Goal: Information Seeking & Learning: Learn about a topic

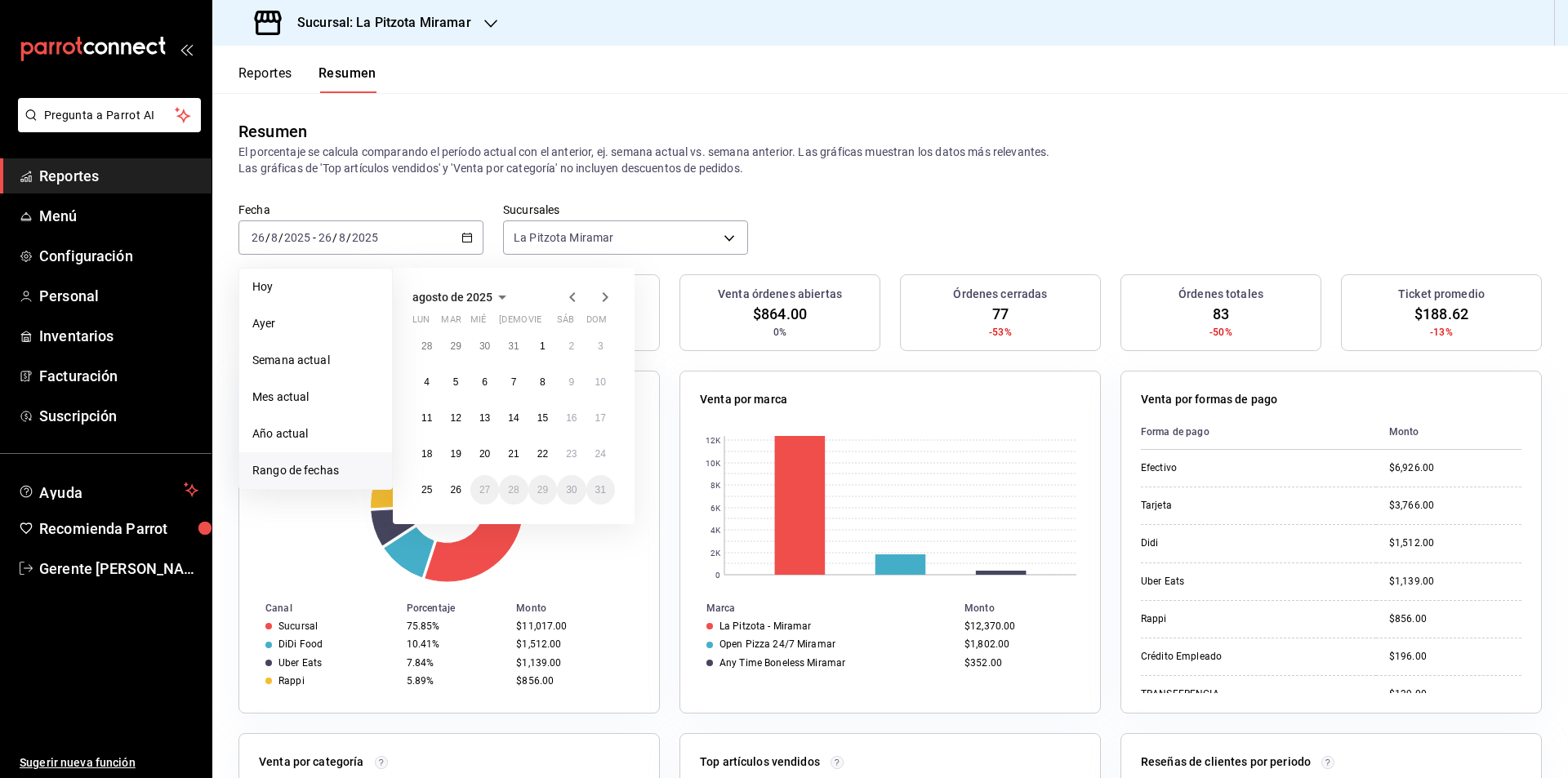
click at [301, 84] on div "Reportes Resumen" at bounding box center [307, 79] width 138 height 28
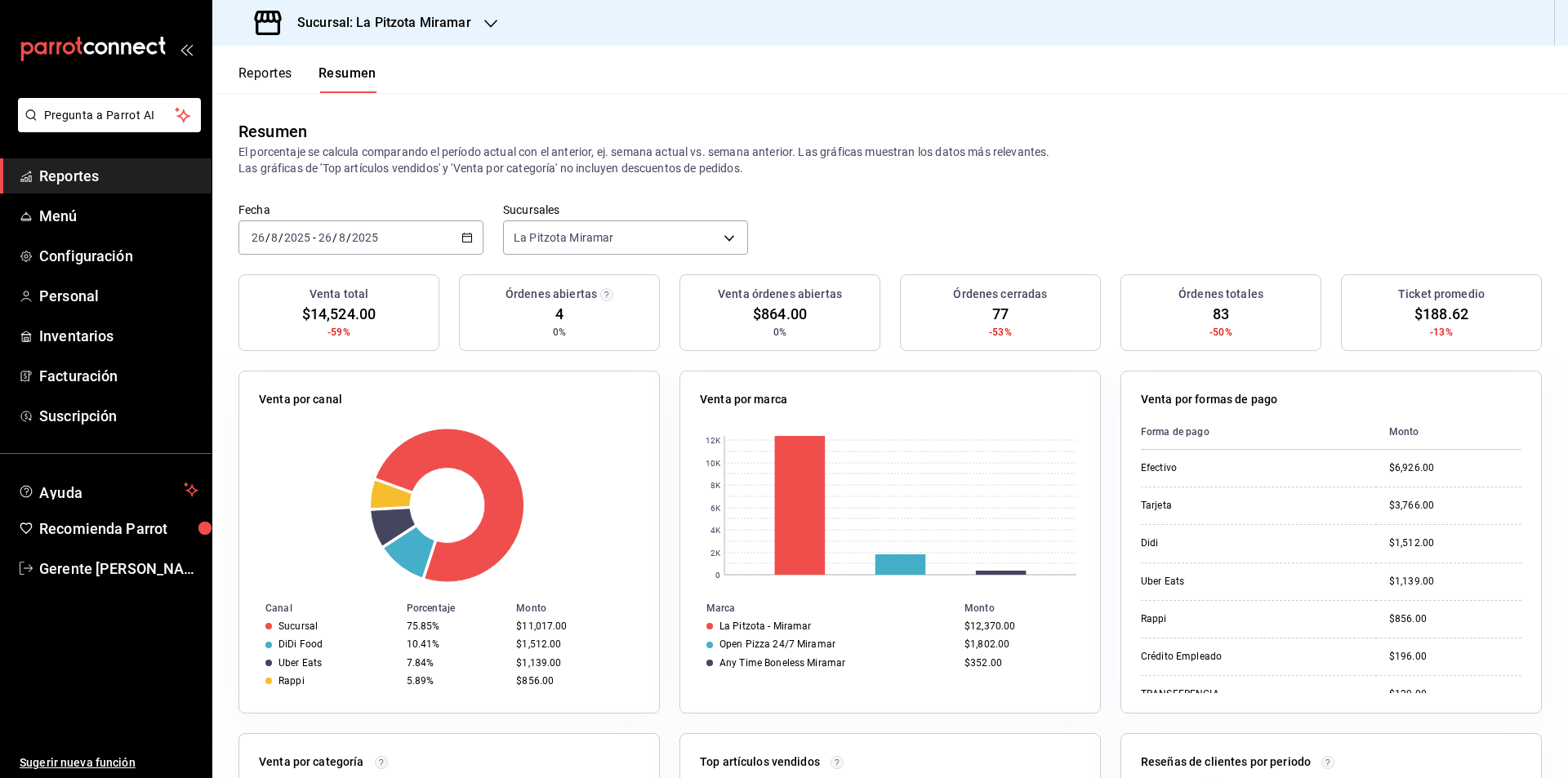
click at [294, 88] on div "Reportes Resumen" at bounding box center [307, 79] width 138 height 28
click at [281, 76] on button "Reportes" at bounding box center [266, 79] width 54 height 28
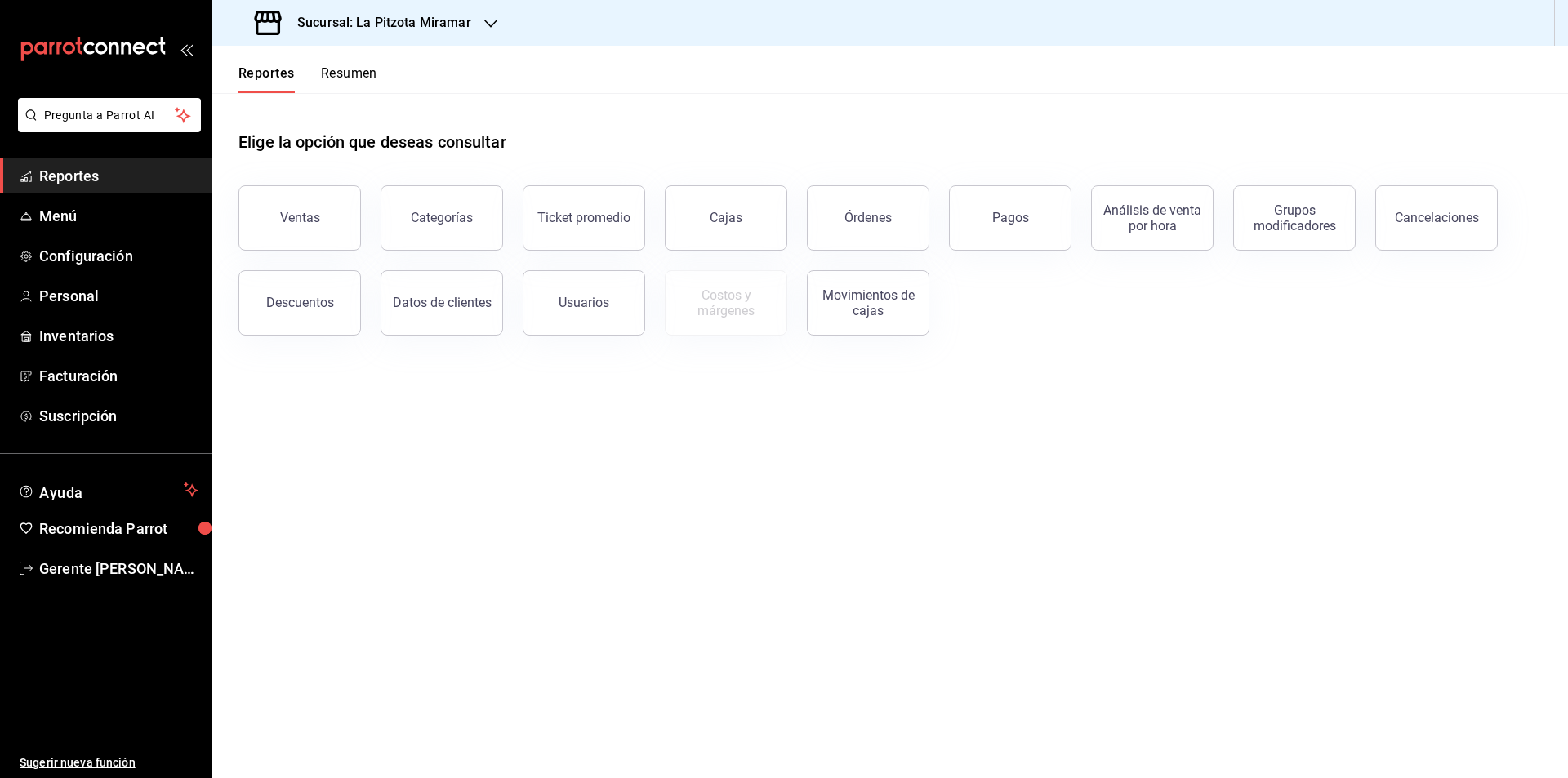
click at [761, 214] on button "Cajas" at bounding box center [726, 218] width 123 height 66
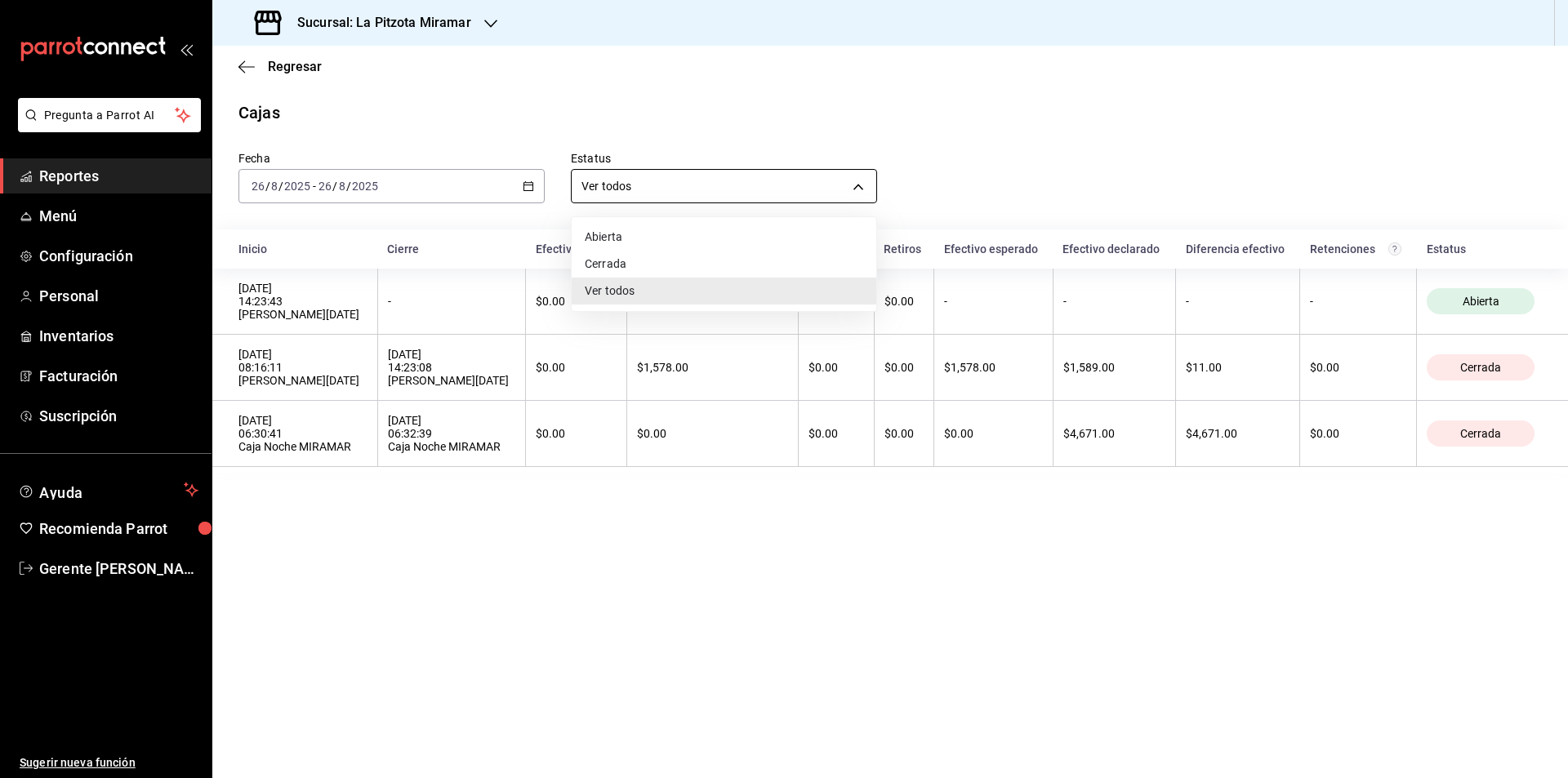
click at [850, 177] on body "Pregunta a Parrot AI Reportes Menú Configuración Personal Inventarios Facturaci…" at bounding box center [784, 389] width 1568 height 778
click at [744, 149] on div at bounding box center [784, 389] width 1568 height 778
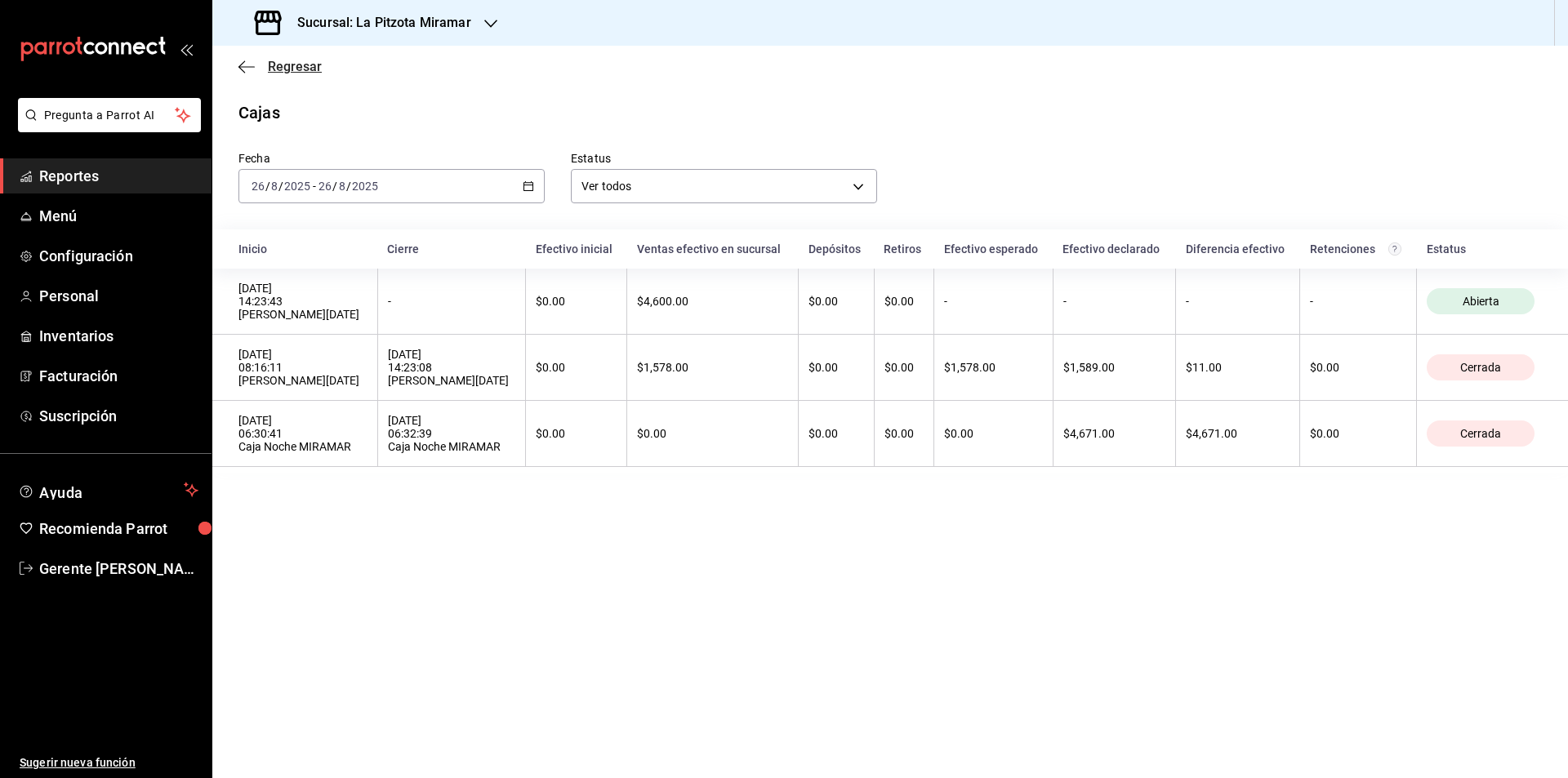
click at [245, 67] on icon "button" at bounding box center [247, 67] width 16 height 14
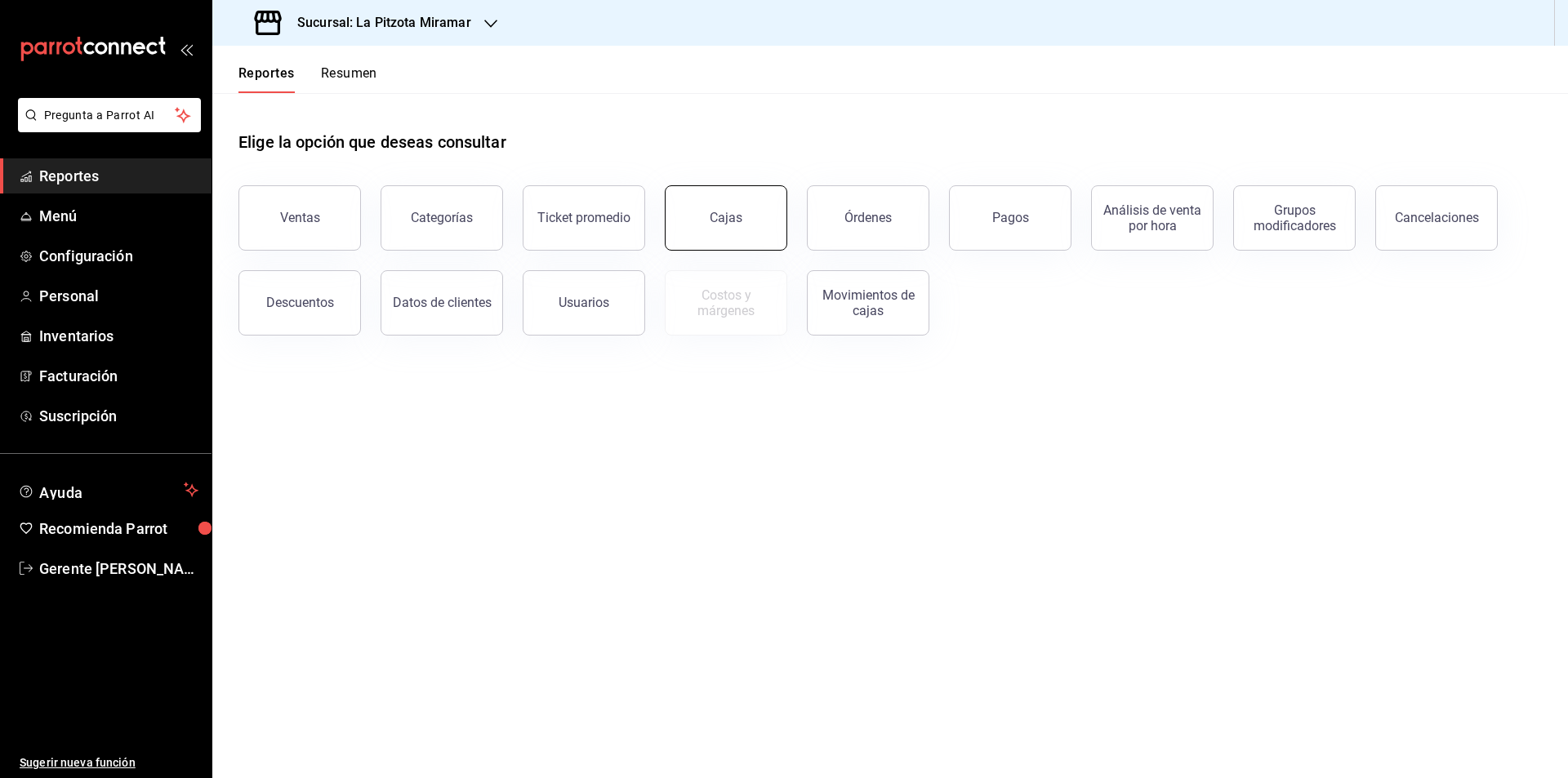
click at [714, 218] on div "Cajas" at bounding box center [726, 217] width 33 height 15
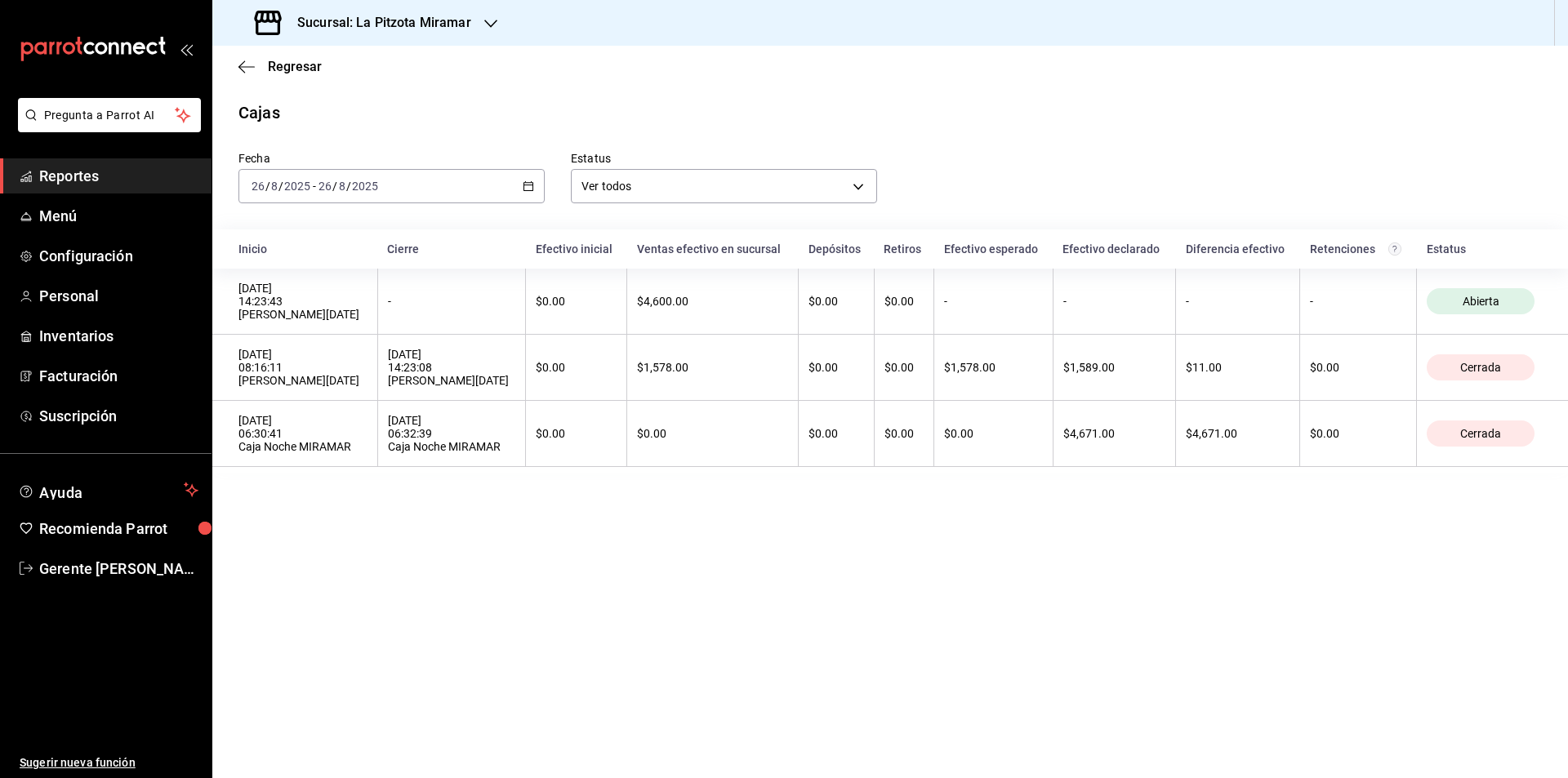
click at [258, 80] on div "Regresar" at bounding box center [890, 66] width 1356 height 42
click at [247, 63] on icon "button" at bounding box center [247, 67] width 16 height 14
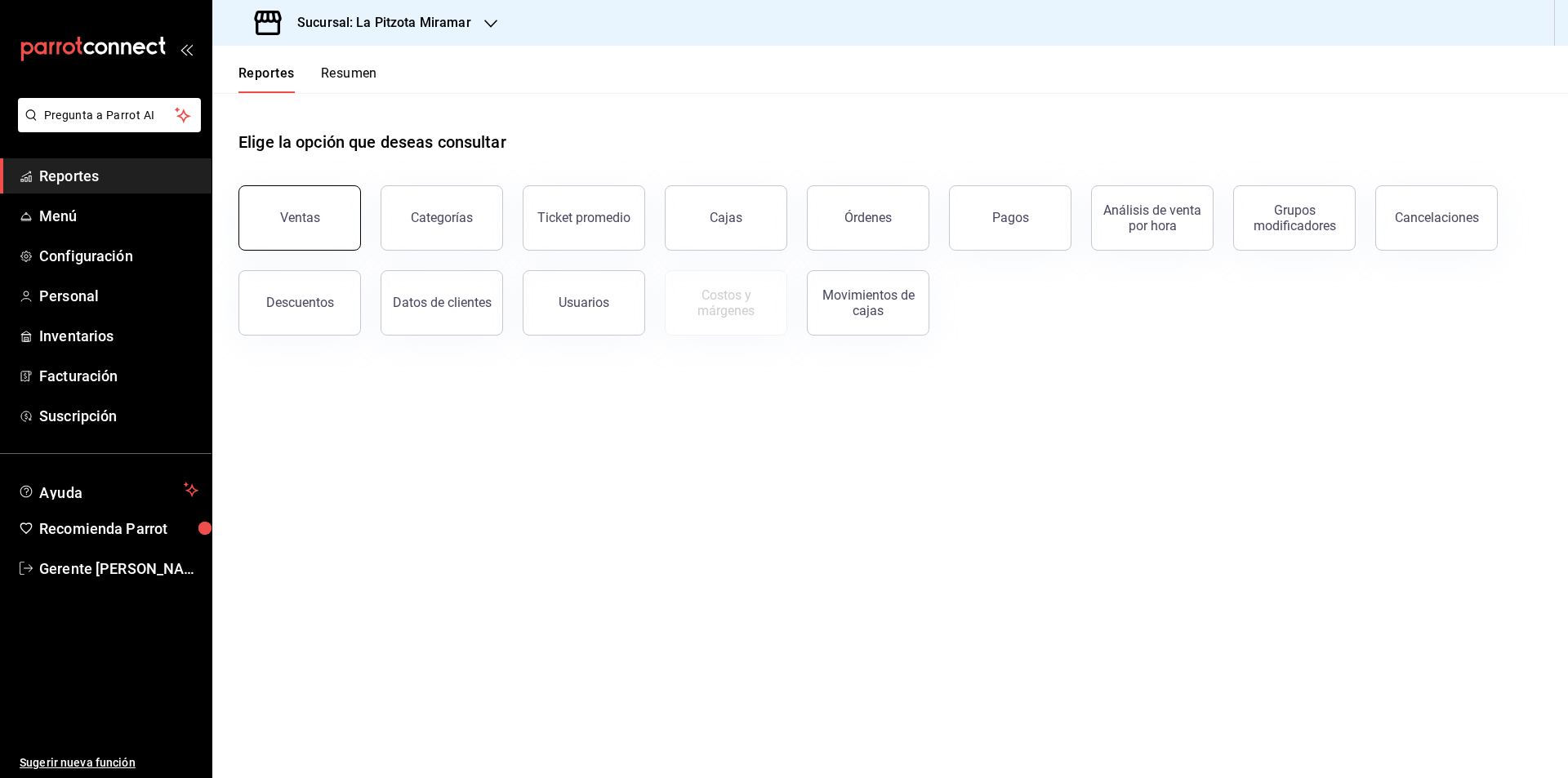
click at [300, 218] on div "Ventas" at bounding box center [300, 217] width 40 height 15
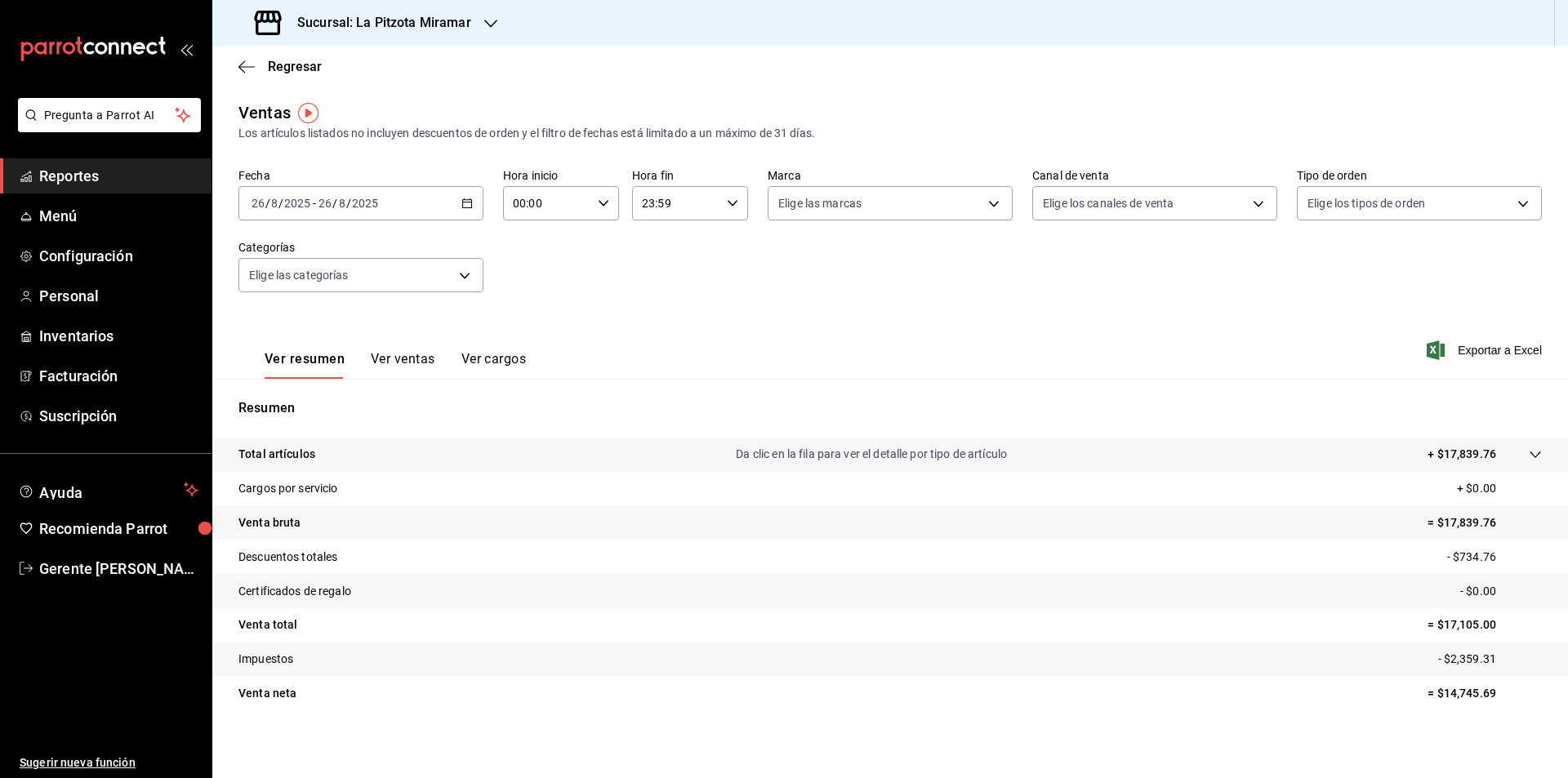
drag, startPoint x: 418, startPoint y: 360, endPoint x: 404, endPoint y: 376, distance: 21.3
click at [418, 360] on button "Ver ventas" at bounding box center [403, 364] width 65 height 28
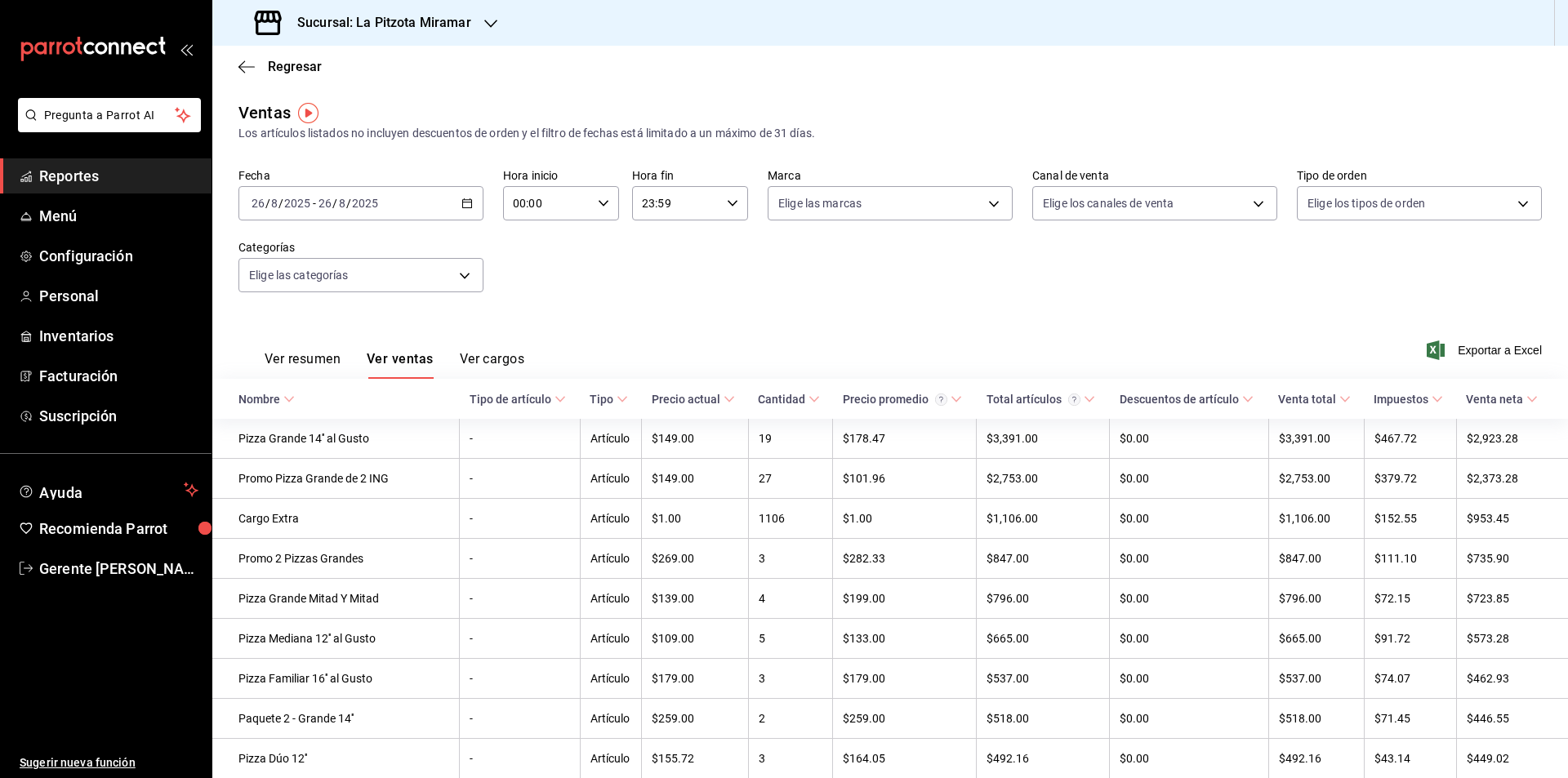
click at [466, 220] on div "Fecha [DATE] [DATE] - [DATE] [DATE] Hora inicio 00:00 Hora inicio Hora fin 23:5…" at bounding box center [890, 240] width 1304 height 144
click at [463, 199] on icon "button" at bounding box center [467, 203] width 12 height 12
click at [338, 402] on span "Rango de fechas" at bounding box center [315, 400] width 127 height 17
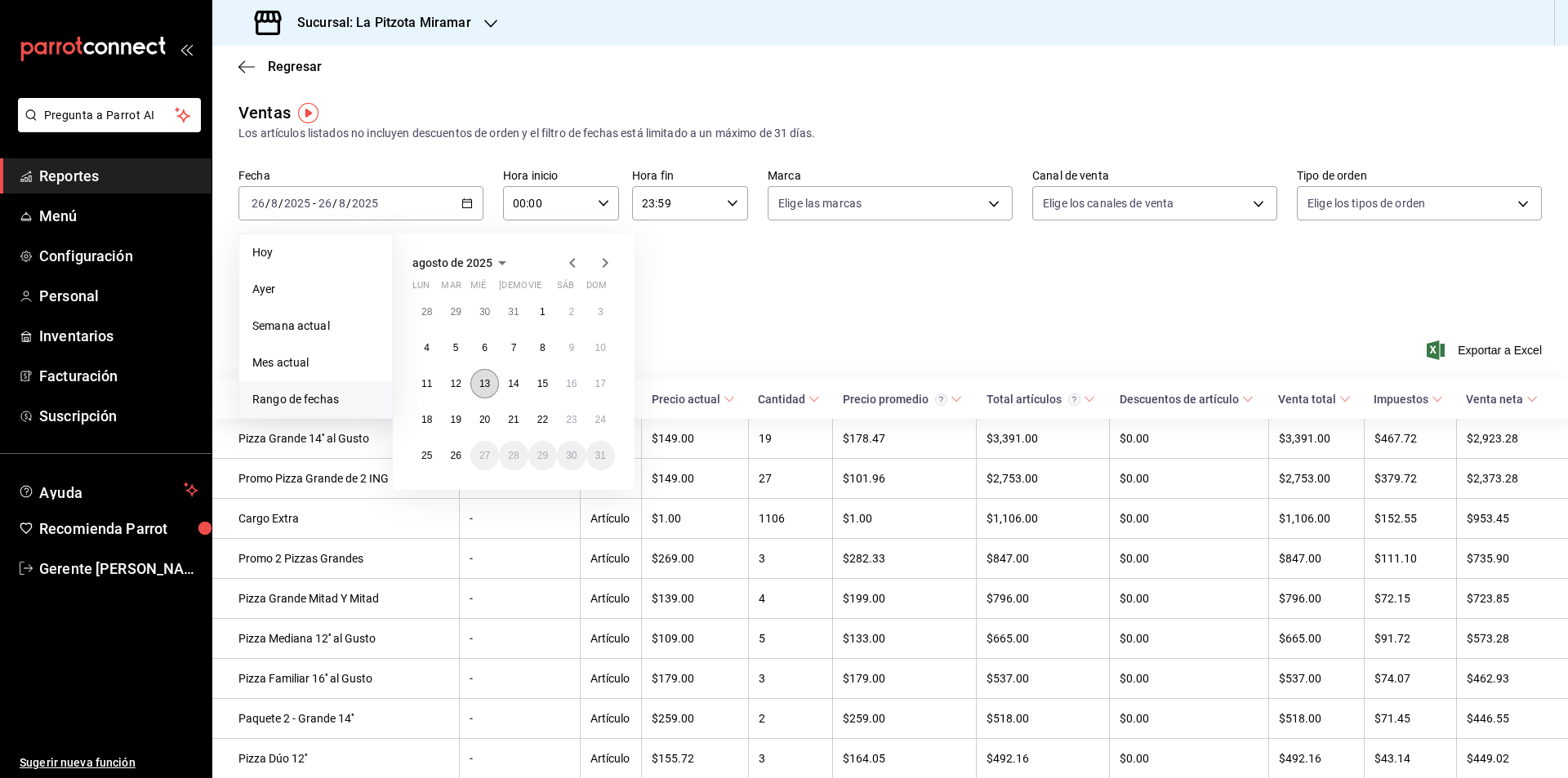
click at [482, 383] on abbr "13" at bounding box center [484, 384] width 11 height 12
click at [454, 461] on abbr "26" at bounding box center [455, 456] width 11 height 12
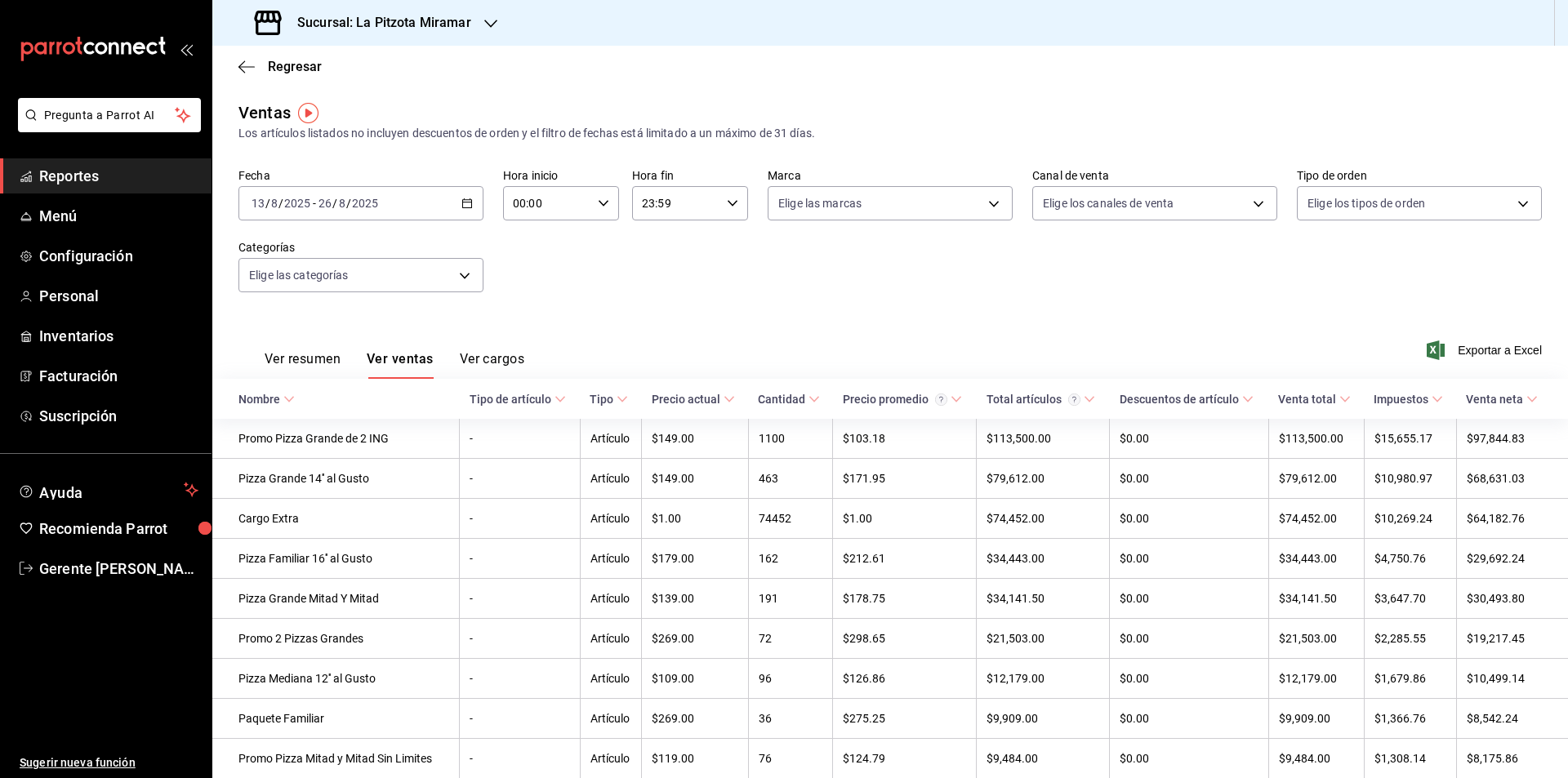
click at [477, 203] on div "[DATE] [DATE] - [DATE] [DATE]" at bounding box center [361, 203] width 245 height 34
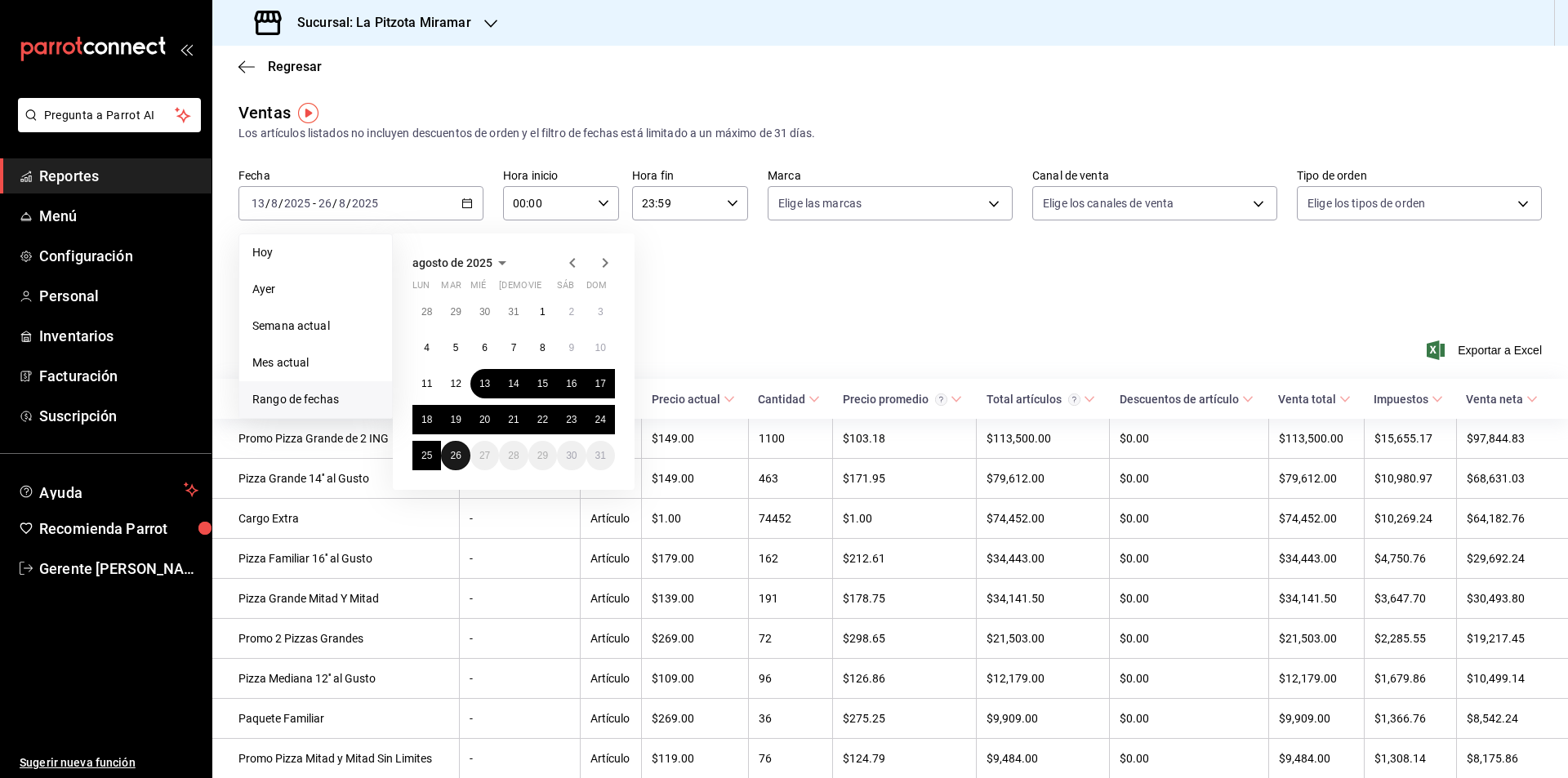
click at [448, 461] on button "26" at bounding box center [455, 455] width 29 height 29
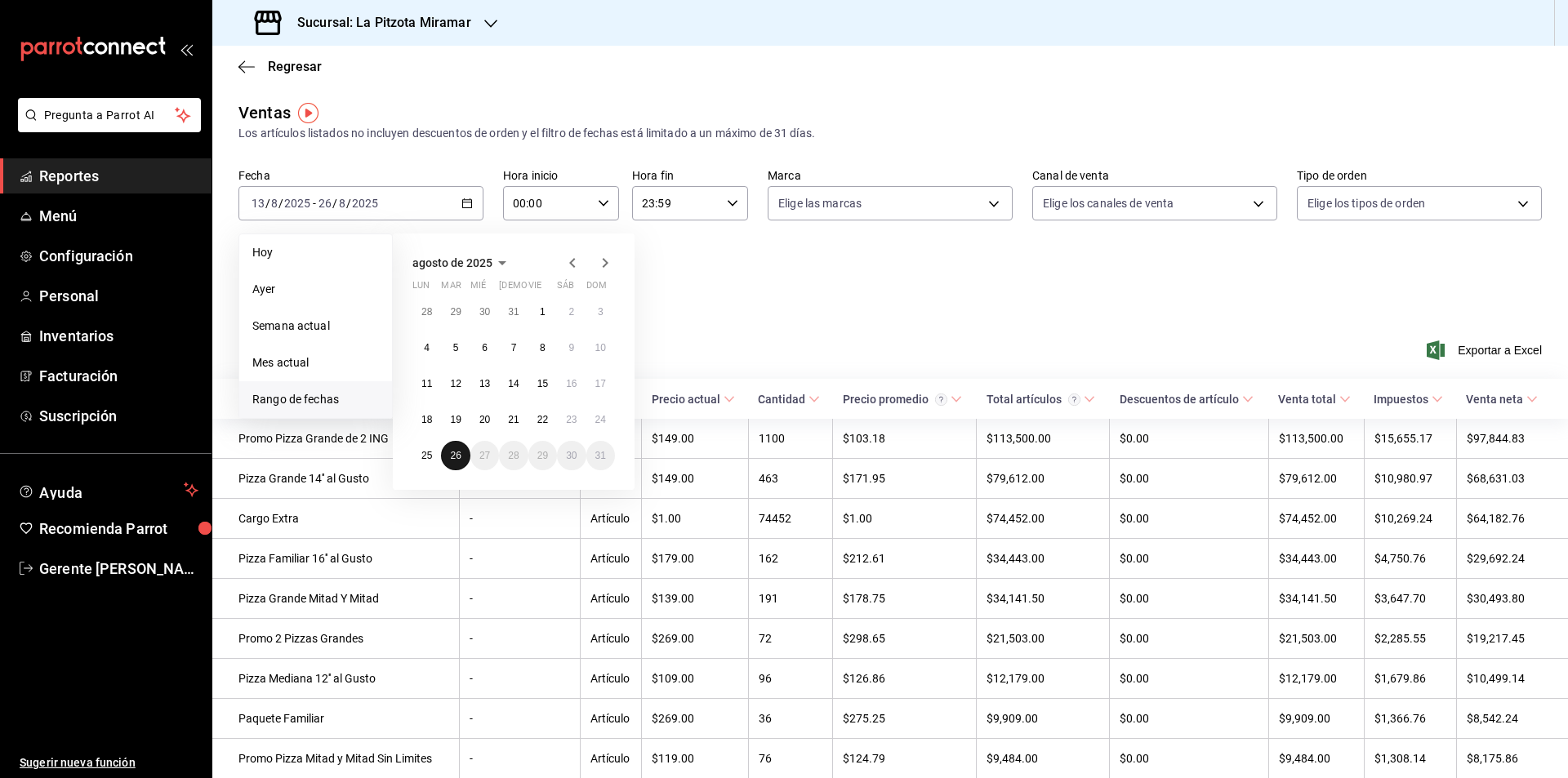
click at [447, 461] on button "26" at bounding box center [455, 455] width 29 height 29
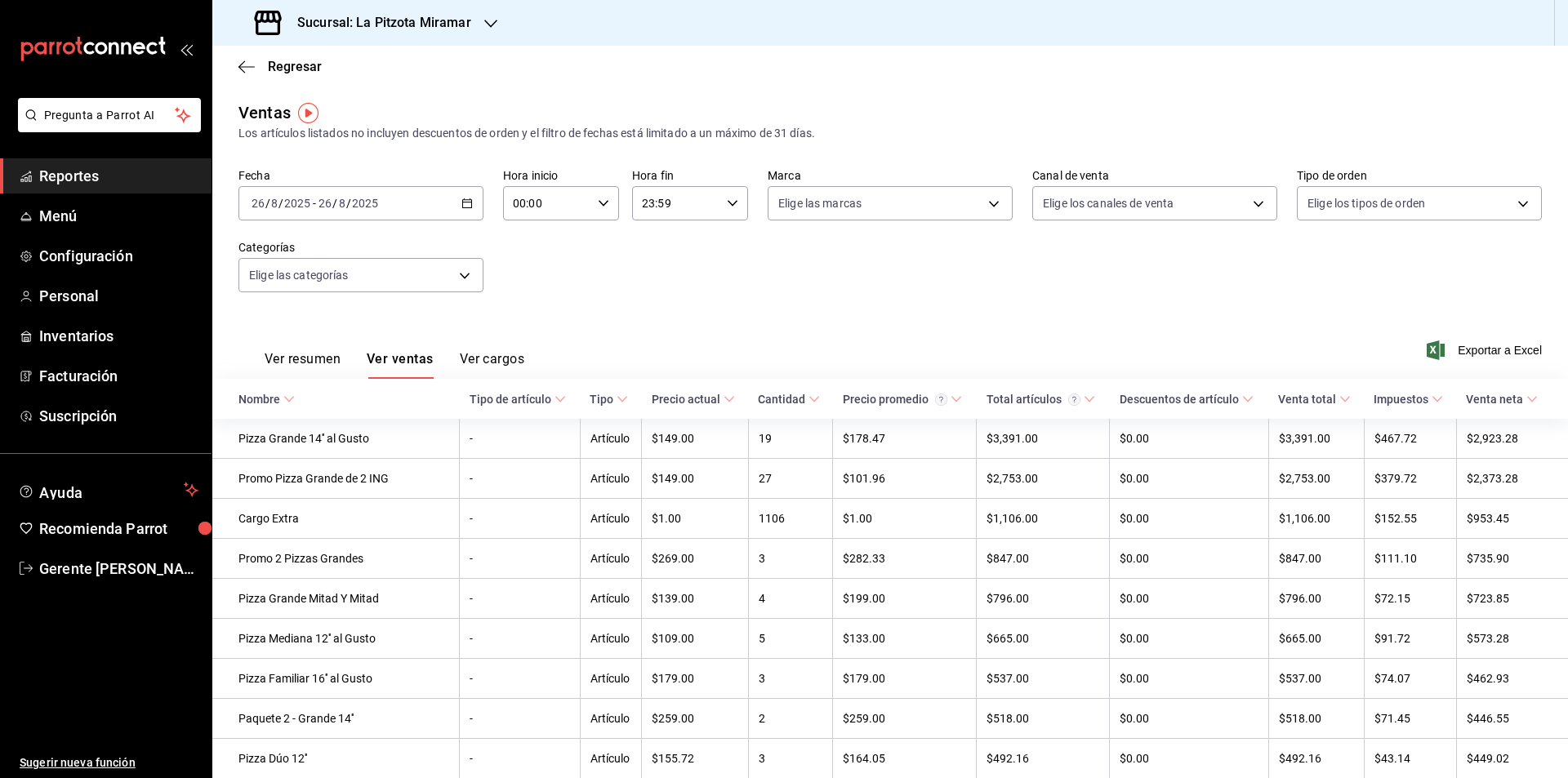
click at [472, 357] on button "Ver cargos" at bounding box center [493, 364] width 66 height 28
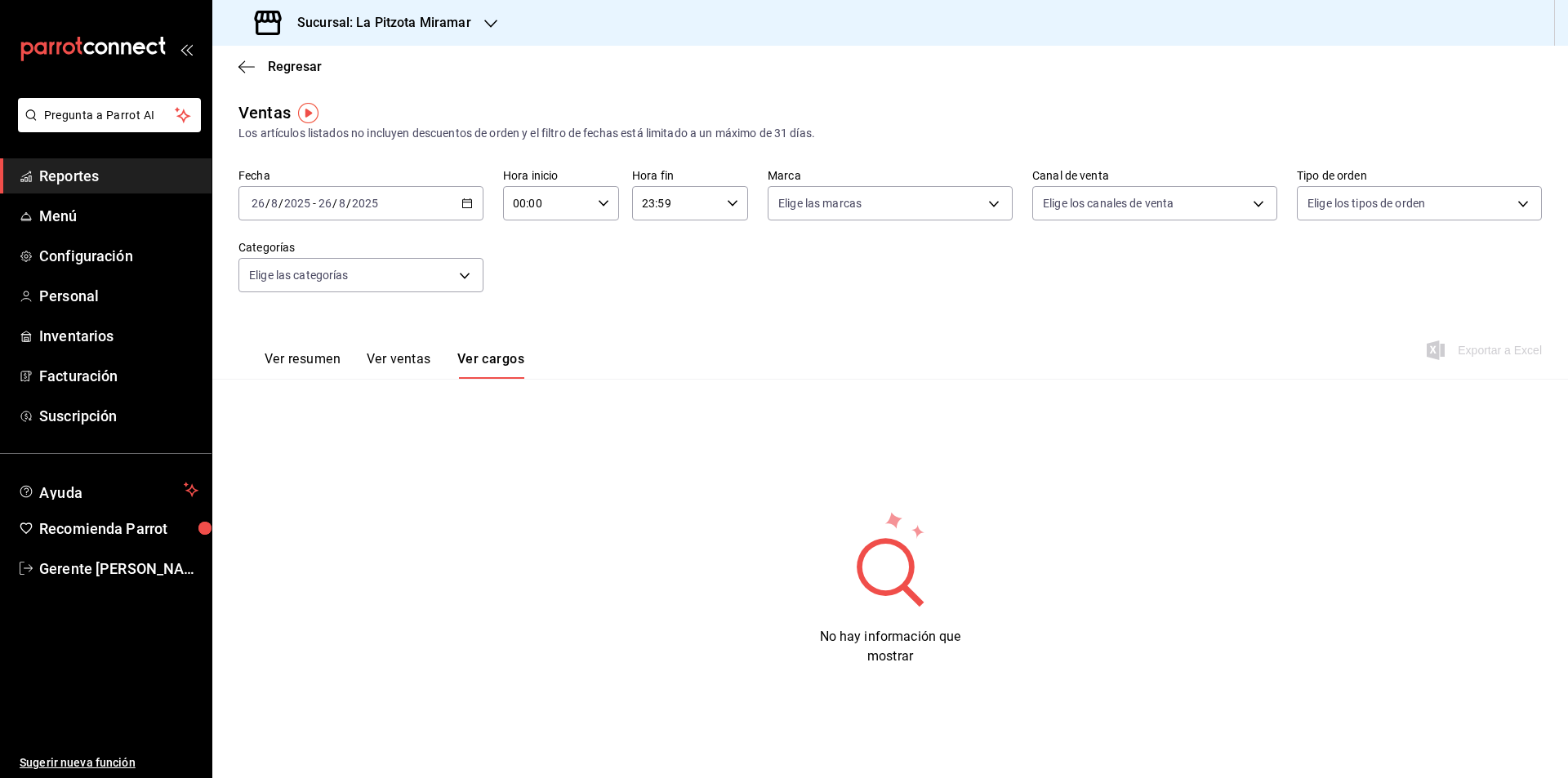
click at [313, 360] on button "Ver resumen" at bounding box center [303, 364] width 76 height 28
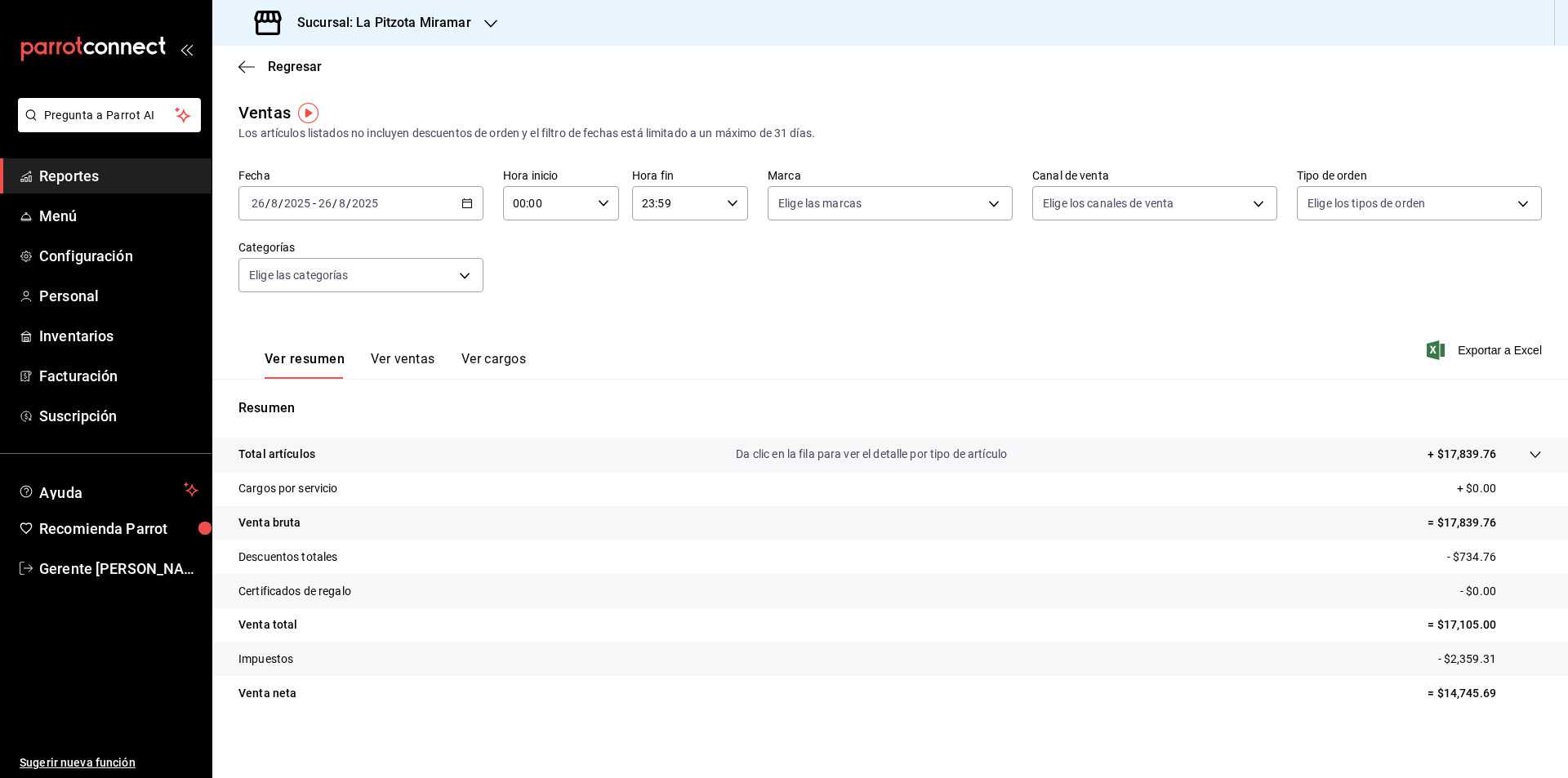
click at [366, 370] on div "Ver resumen Ver ventas Ver cargos" at bounding box center [395, 364] width 261 height 28
click at [386, 361] on button "Ver ventas" at bounding box center [403, 364] width 65 height 28
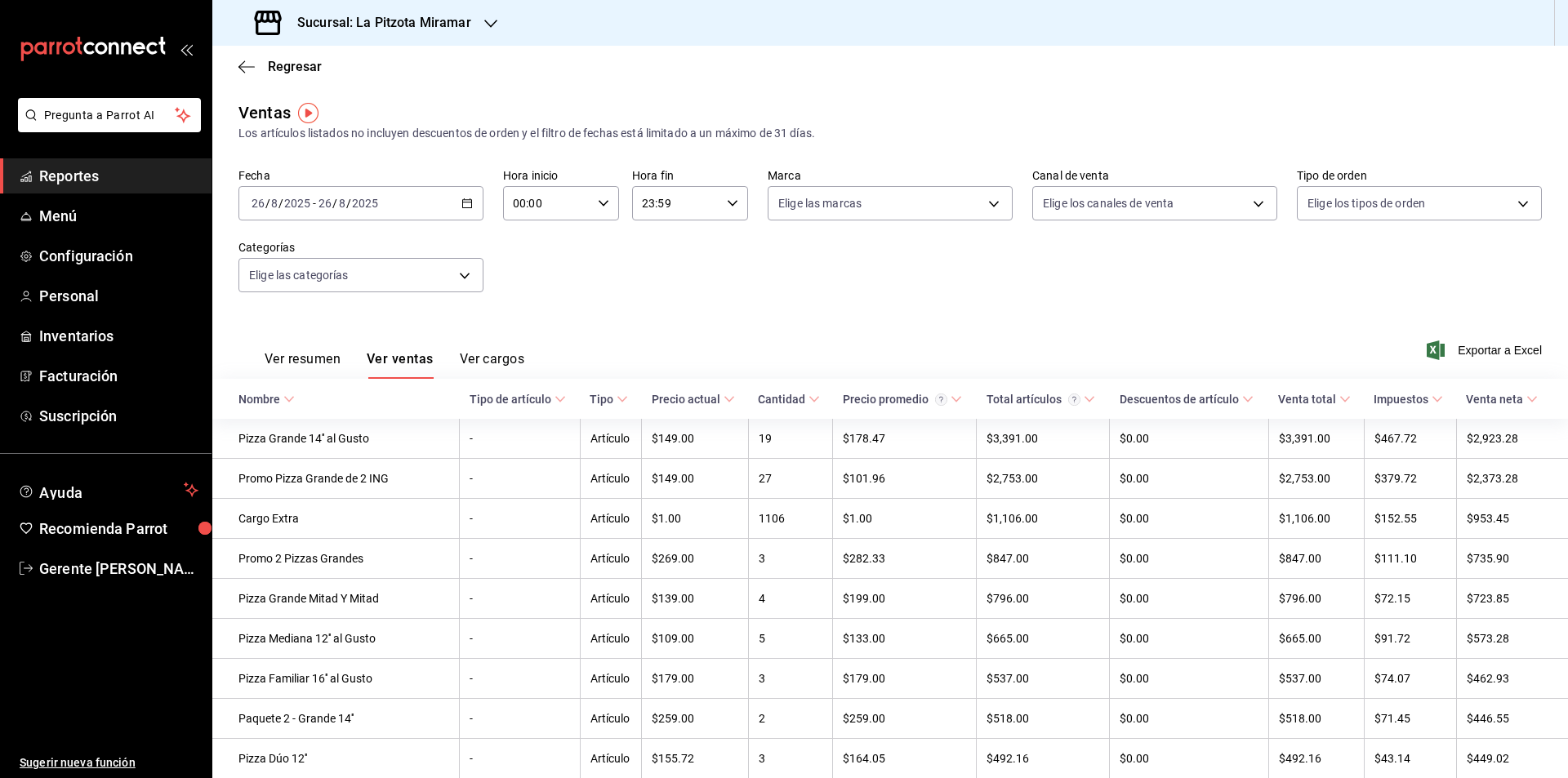
click at [476, 355] on button "Ver cargos" at bounding box center [493, 364] width 66 height 28
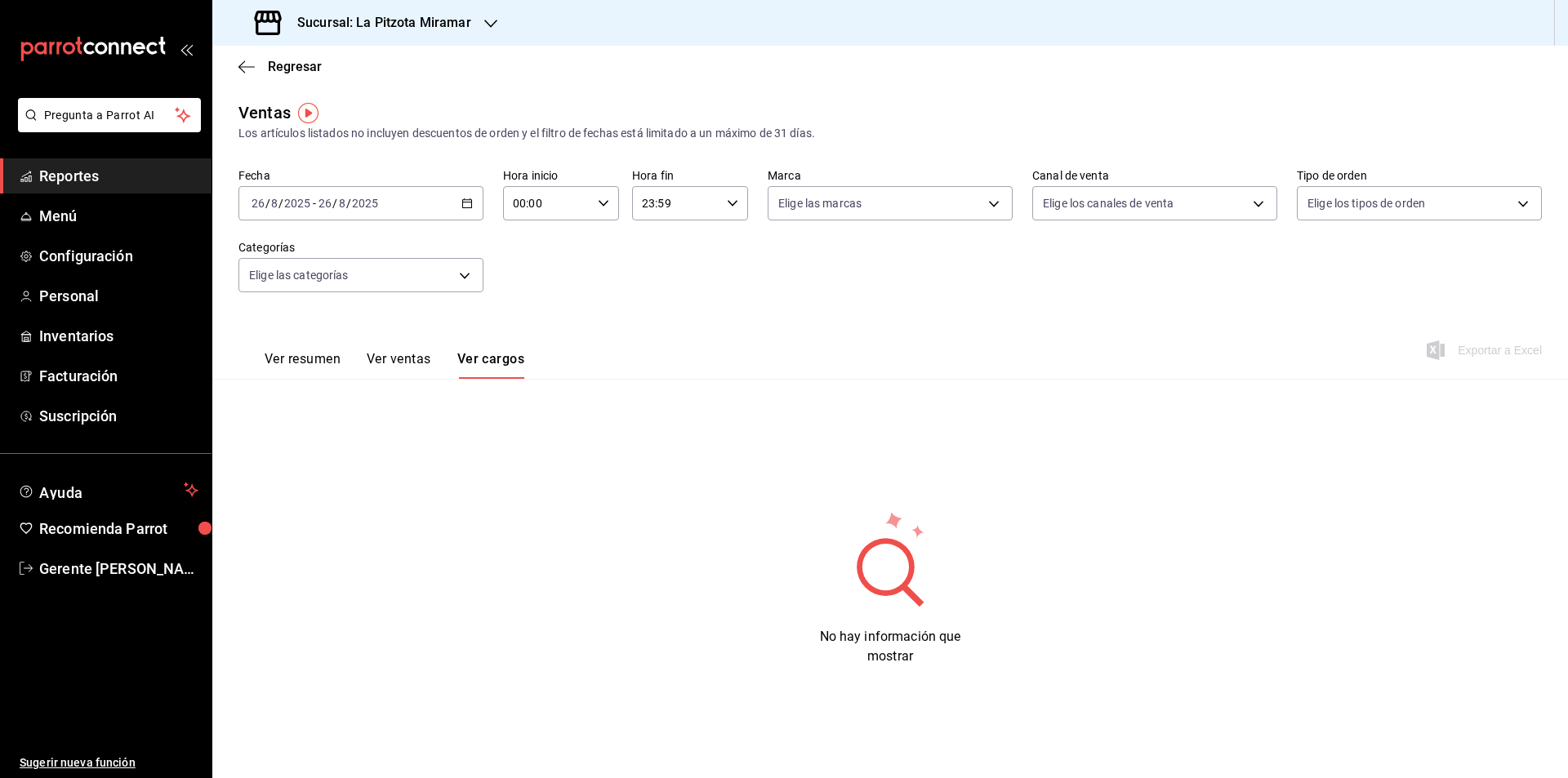
click at [311, 356] on button "Ver resumen" at bounding box center [303, 364] width 76 height 28
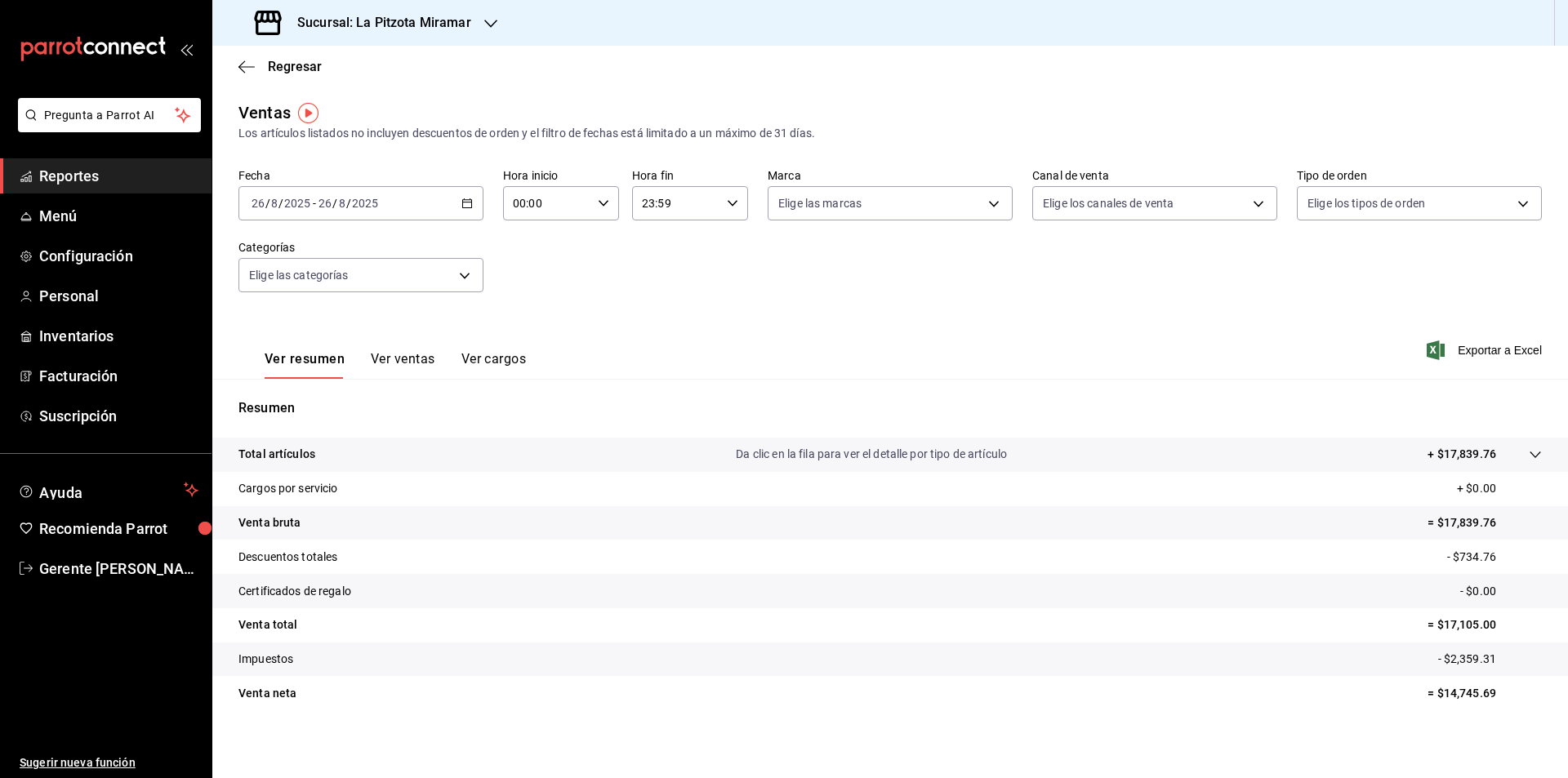
click at [388, 449] on div "Total artículos Da clic en la fila para ver el detalle por tipo de artículo + $…" at bounding box center [867, 454] width 1258 height 17
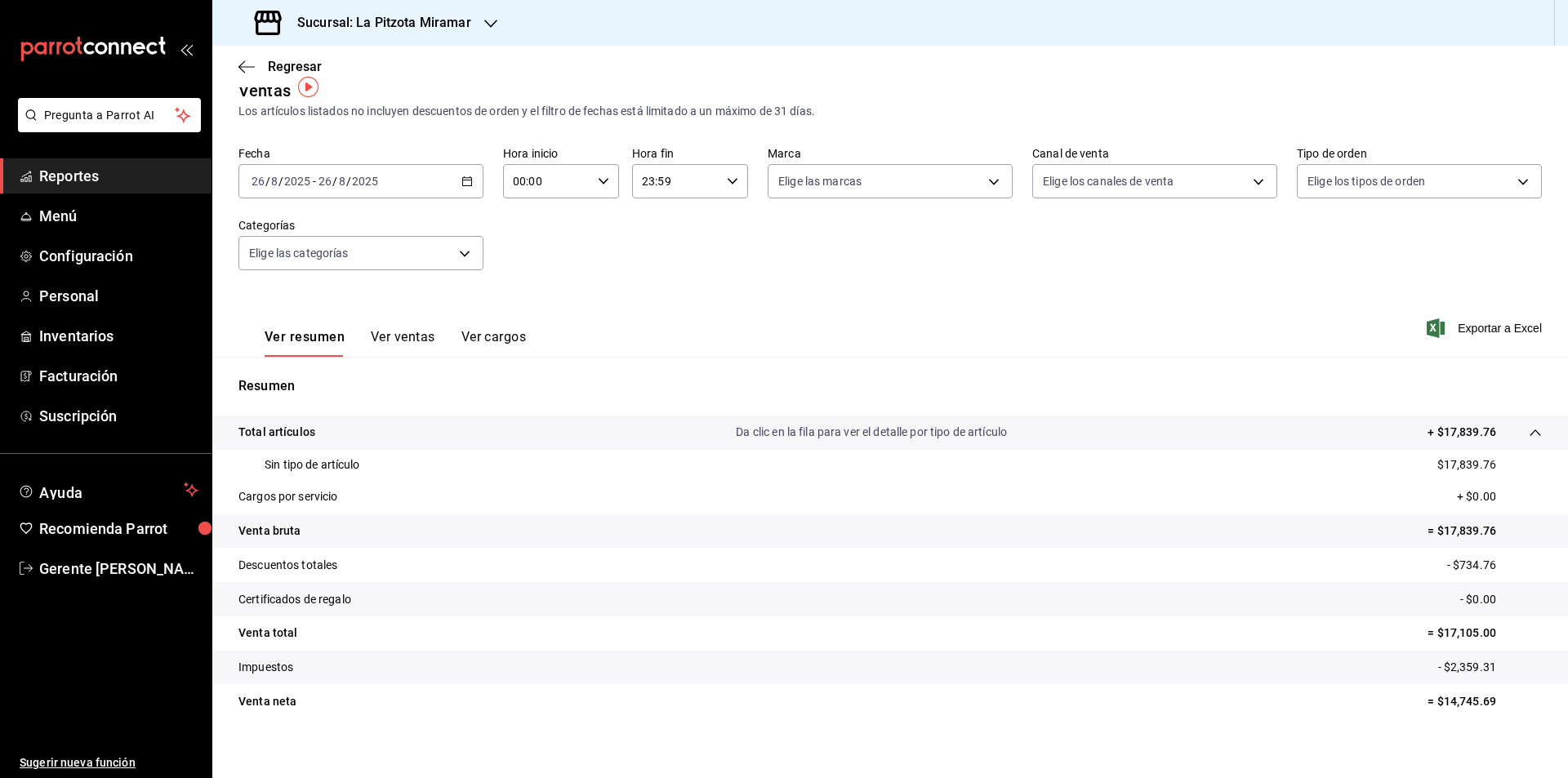
scroll to position [34, 0]
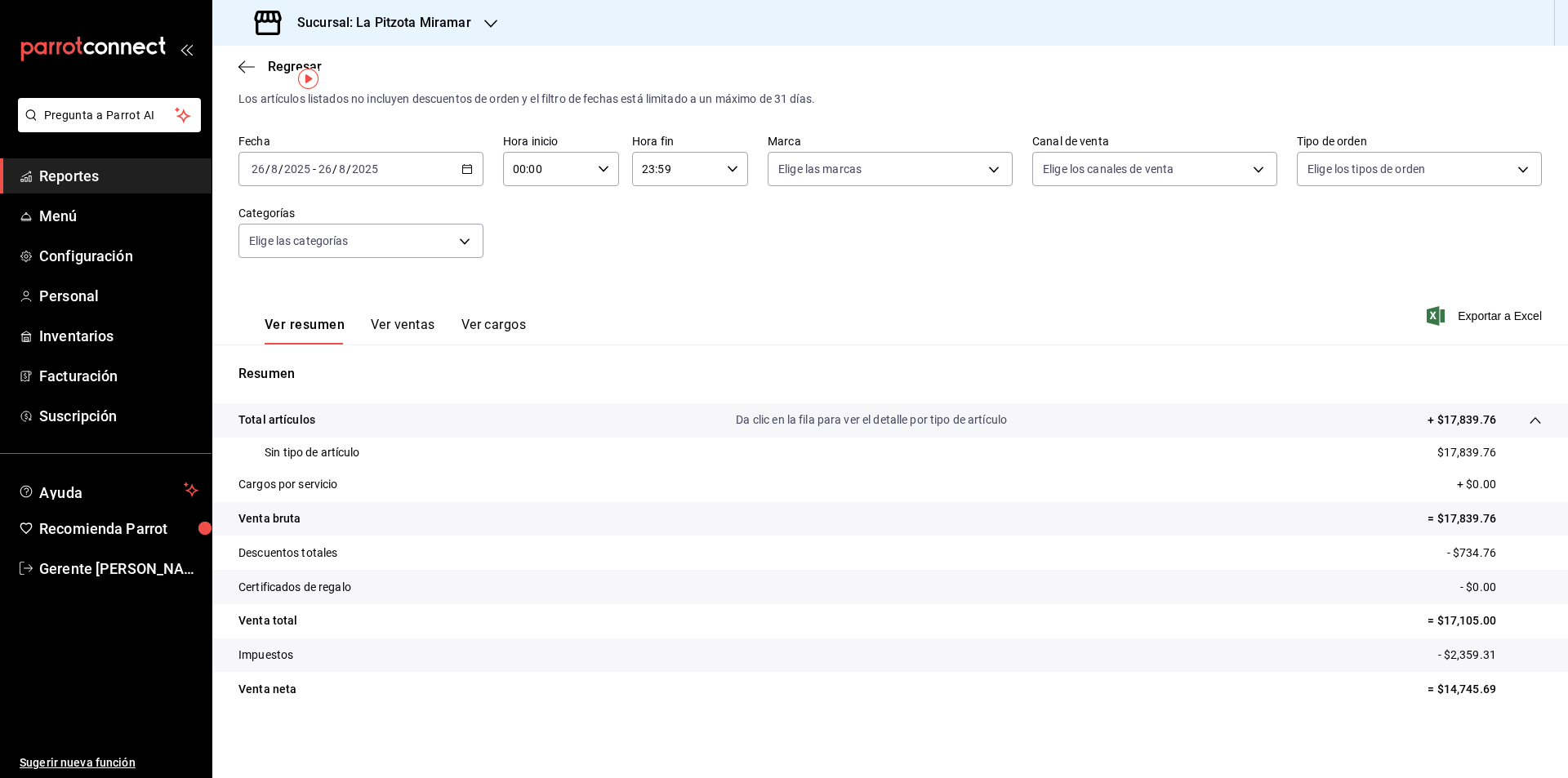
drag, startPoint x: 481, startPoint y: 173, endPoint x: 463, endPoint y: 171, distance: 18.1
click at [480, 173] on div "Fecha [DATE] [DATE] - [DATE] [DATE] Hora inicio 00:00 Hora inicio Hora fin 23:5…" at bounding box center [890, 206] width 1304 height 144
click at [462, 170] on icon "button" at bounding box center [467, 169] width 12 height 12
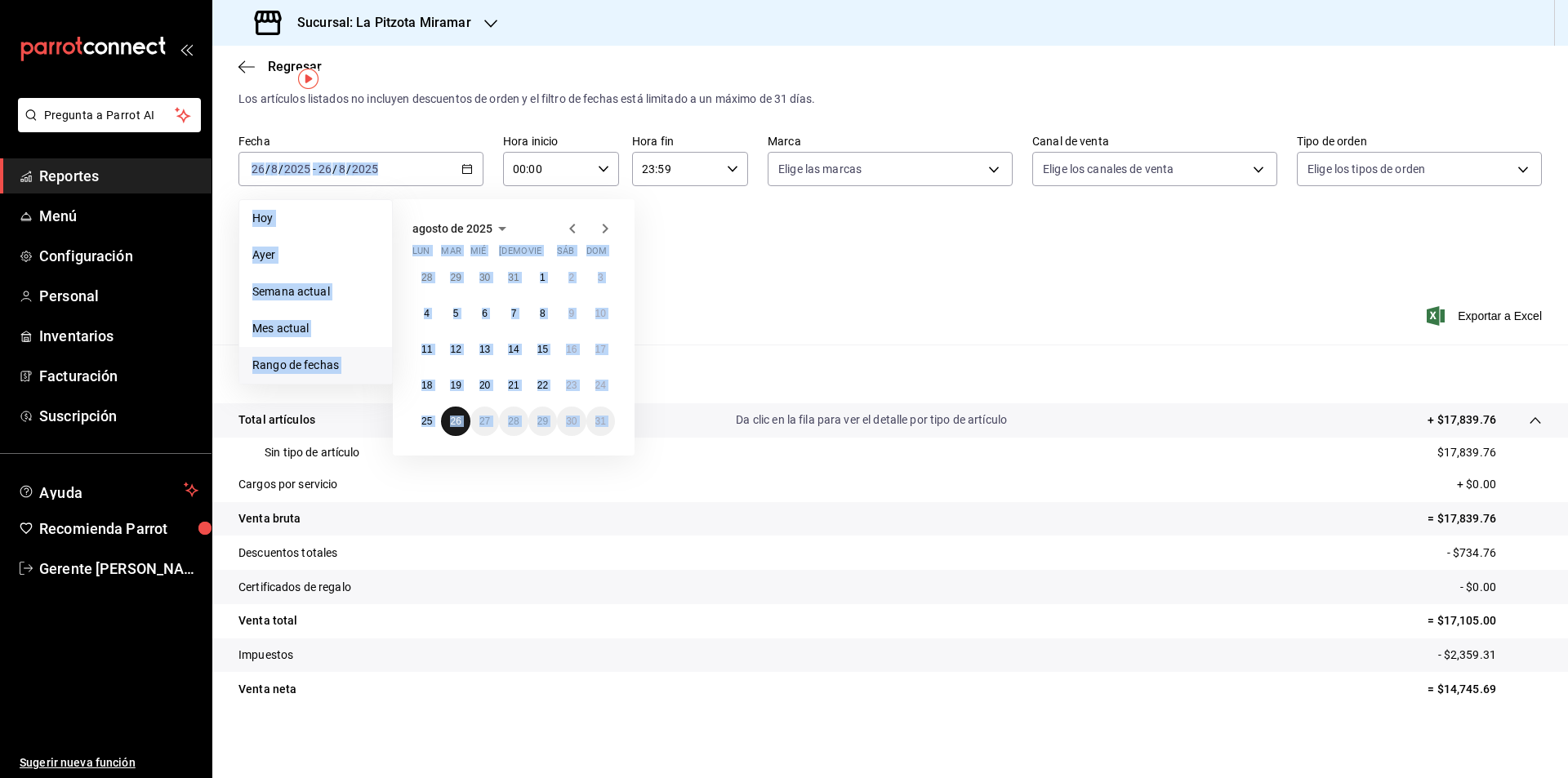
click at [459, 435] on button "26" at bounding box center [455, 421] width 29 height 29
click at [454, 424] on abbr "26" at bounding box center [455, 421] width 11 height 12
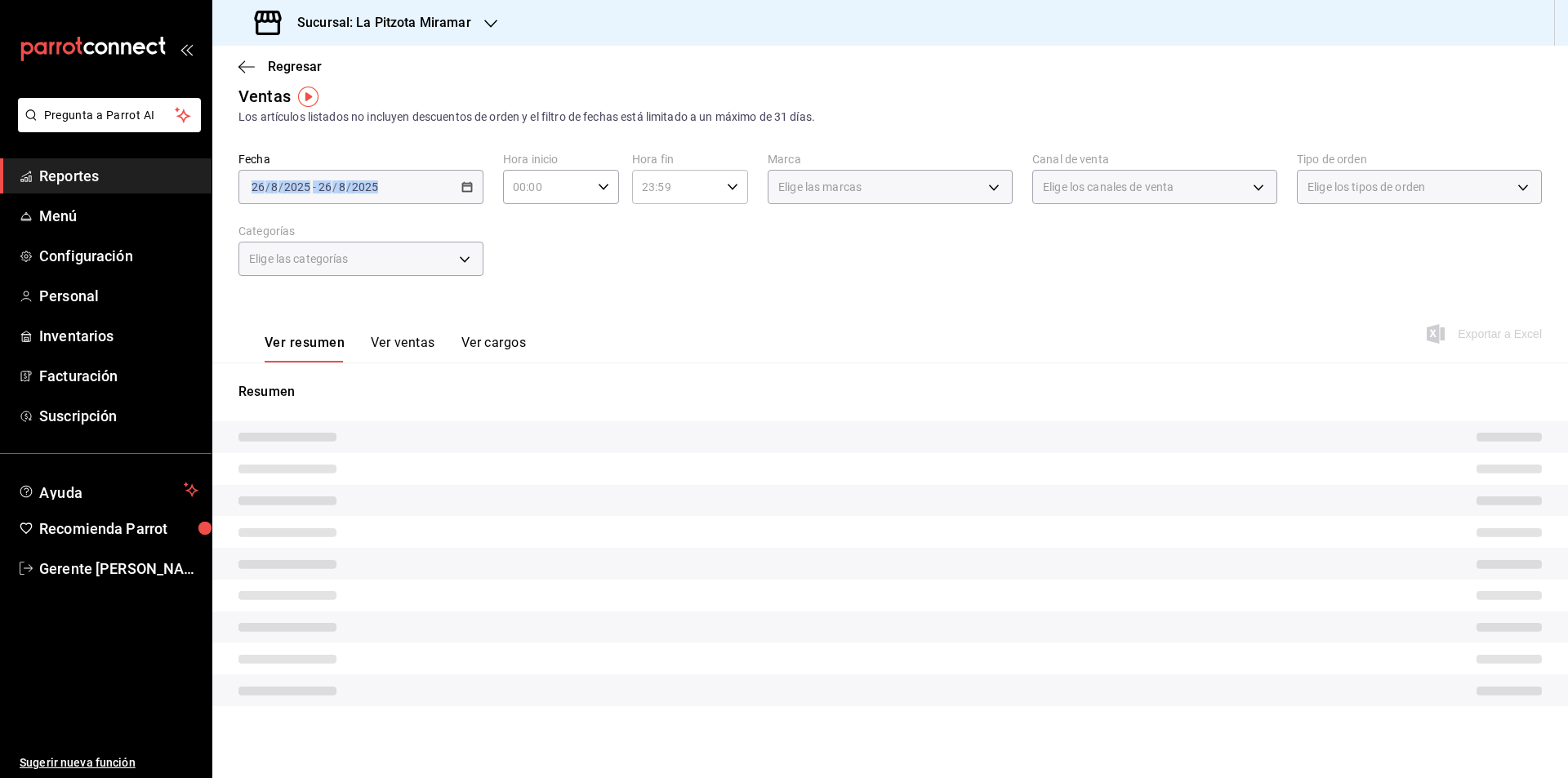
scroll to position [4, 0]
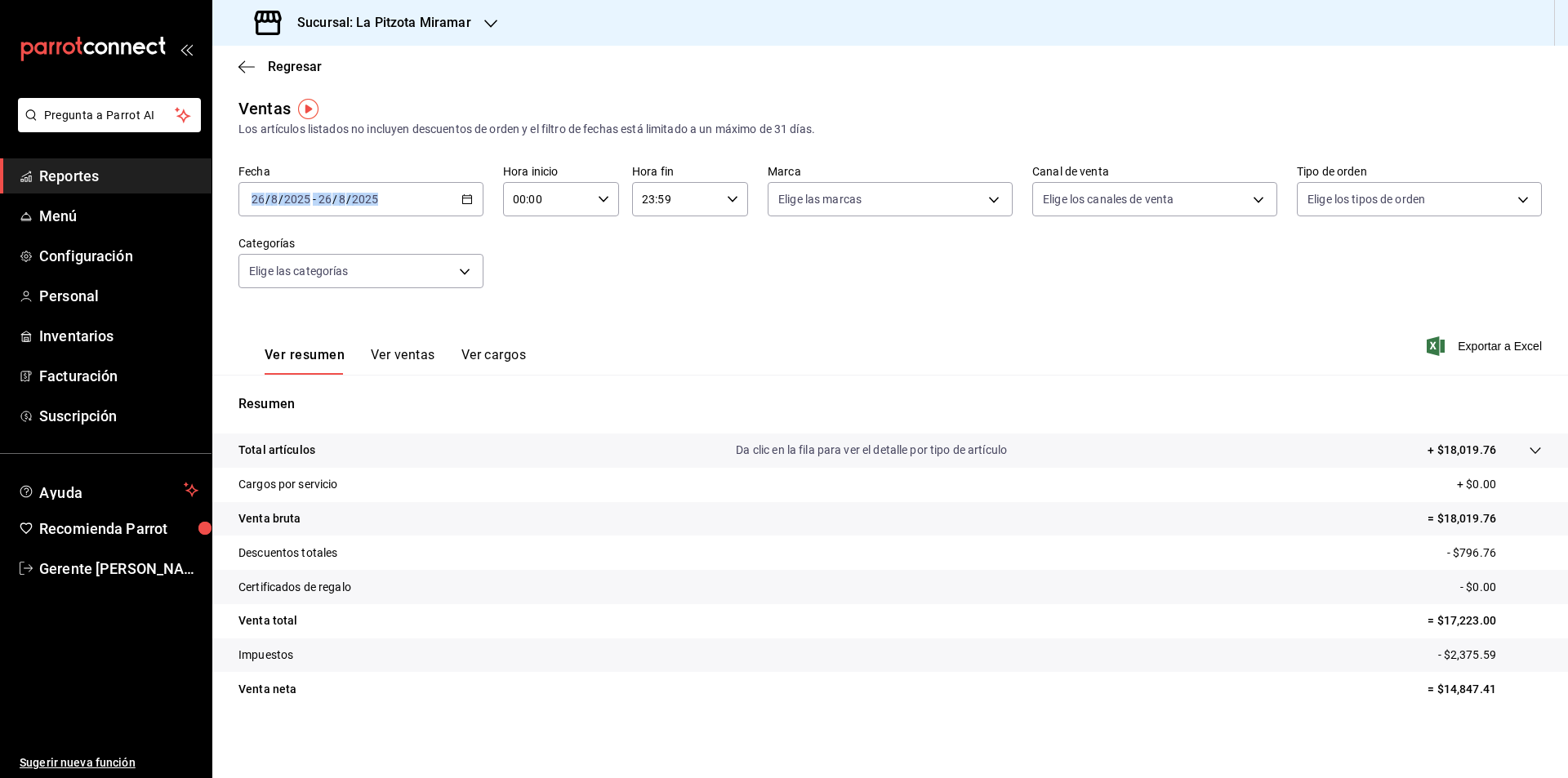
click at [602, 201] on icon "button" at bounding box center [604, 199] width 12 height 12
click at [537, 315] on button "10" at bounding box center [529, 306] width 51 height 33
click at [469, 197] on div at bounding box center [784, 389] width 1568 height 778
click at [469, 197] on \(Stroke\) "button" at bounding box center [467, 199] width 10 height 9
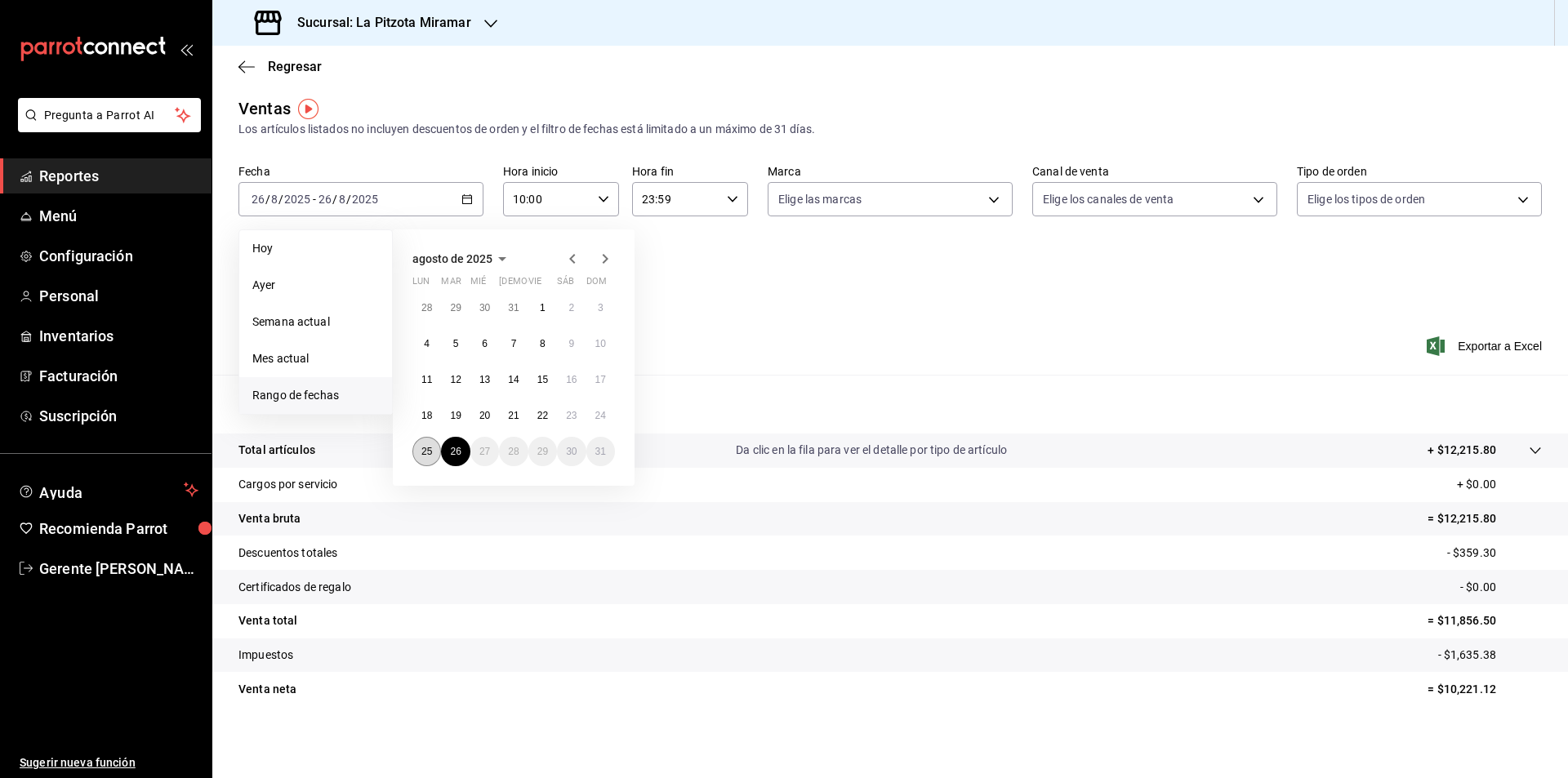
click at [422, 455] on abbr "25" at bounding box center [426, 451] width 11 height 12
click at [421, 456] on button "25" at bounding box center [427, 451] width 29 height 29
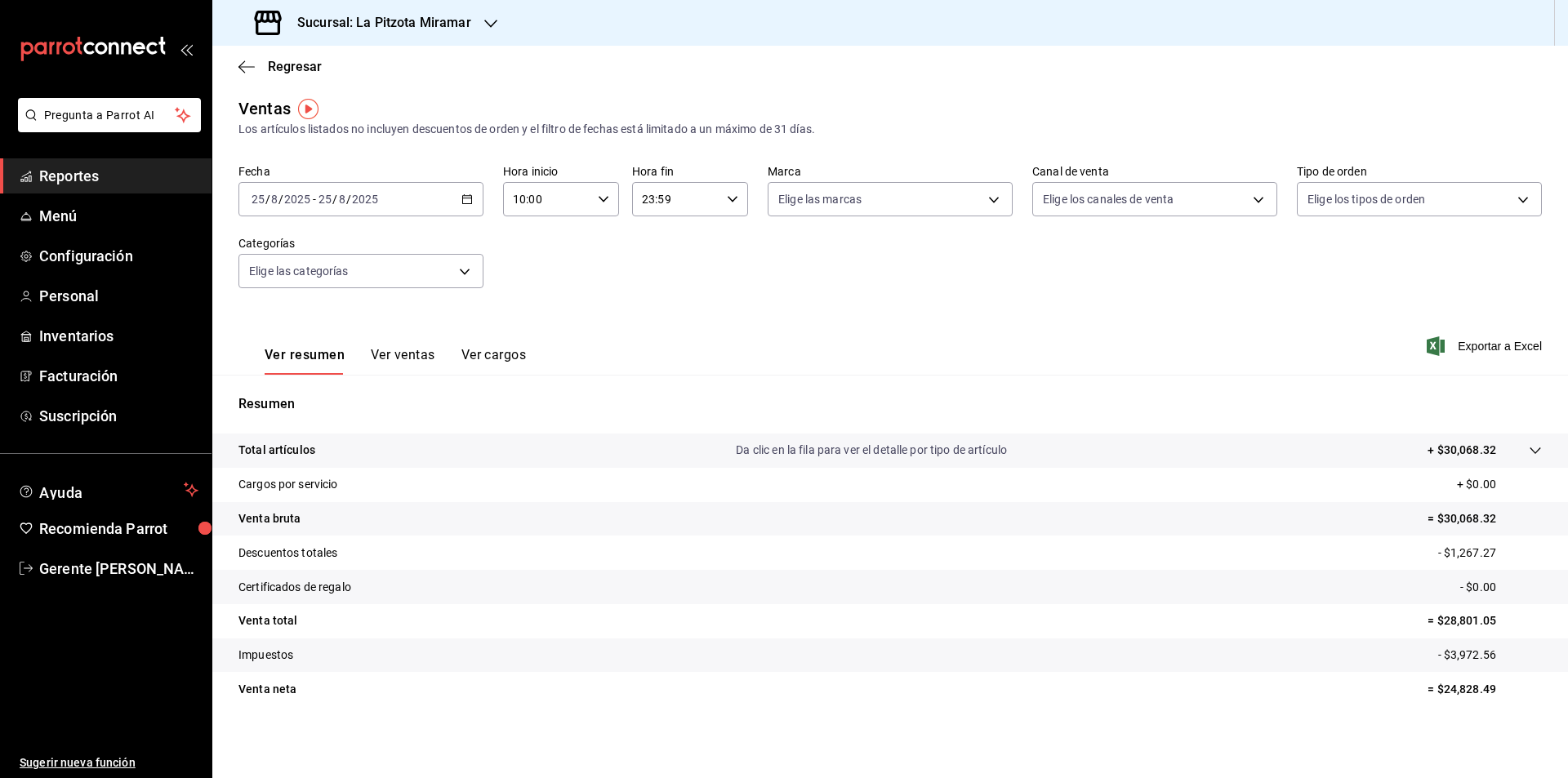
click at [597, 182] on div "10:00 Hora inicio" at bounding box center [562, 198] width 116 height 34
click at [532, 289] on span "22" at bounding box center [529, 294] width 32 height 14
click at [593, 298] on span "16" at bounding box center [587, 297] width 32 height 14
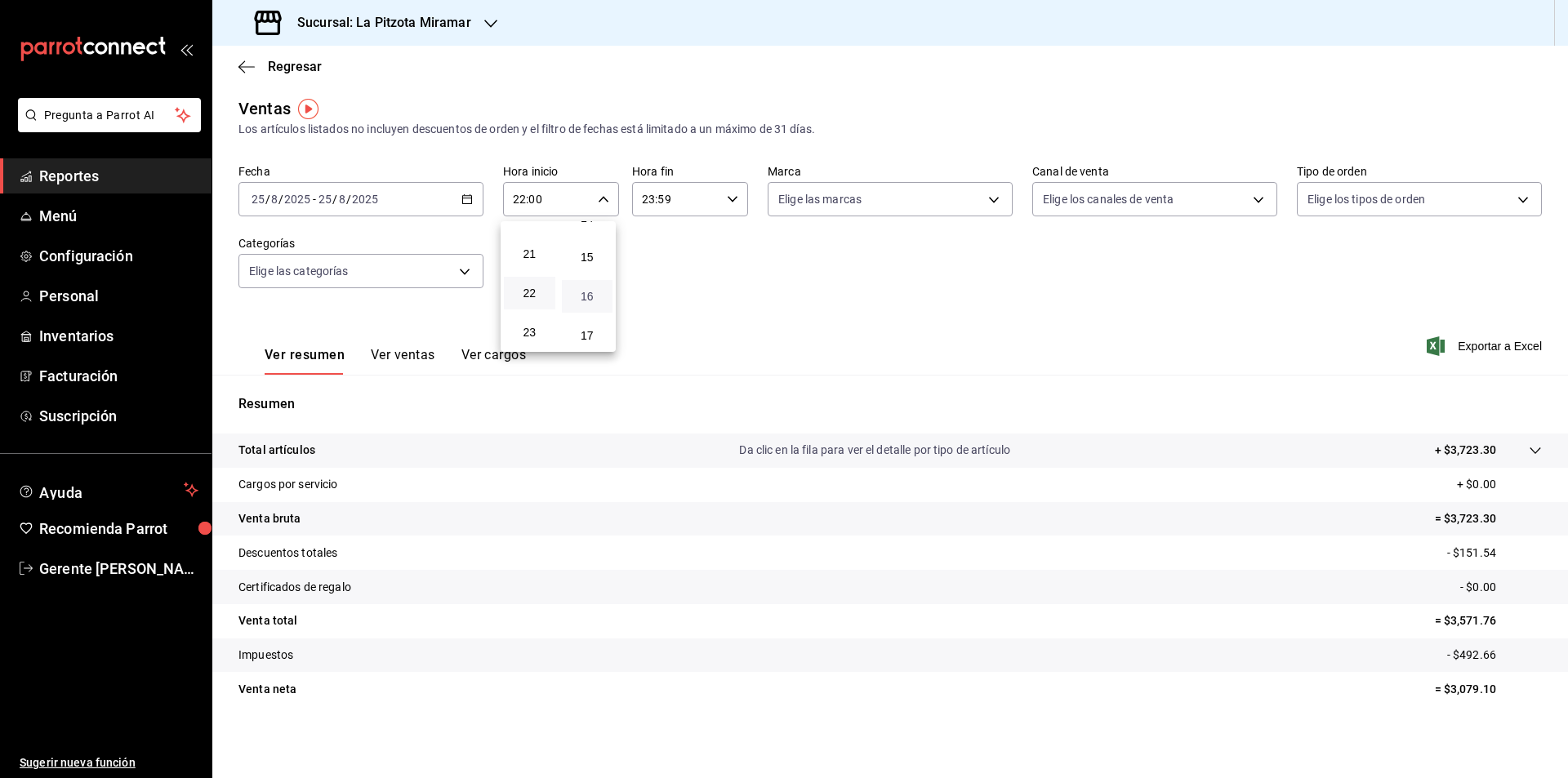
type input "22:16"
click at [735, 214] on div at bounding box center [784, 389] width 1568 height 778
click at [734, 206] on div "23:59 Hora fin" at bounding box center [690, 198] width 116 height 34
click at [668, 298] on button "06" at bounding box center [656, 313] width 51 height 33
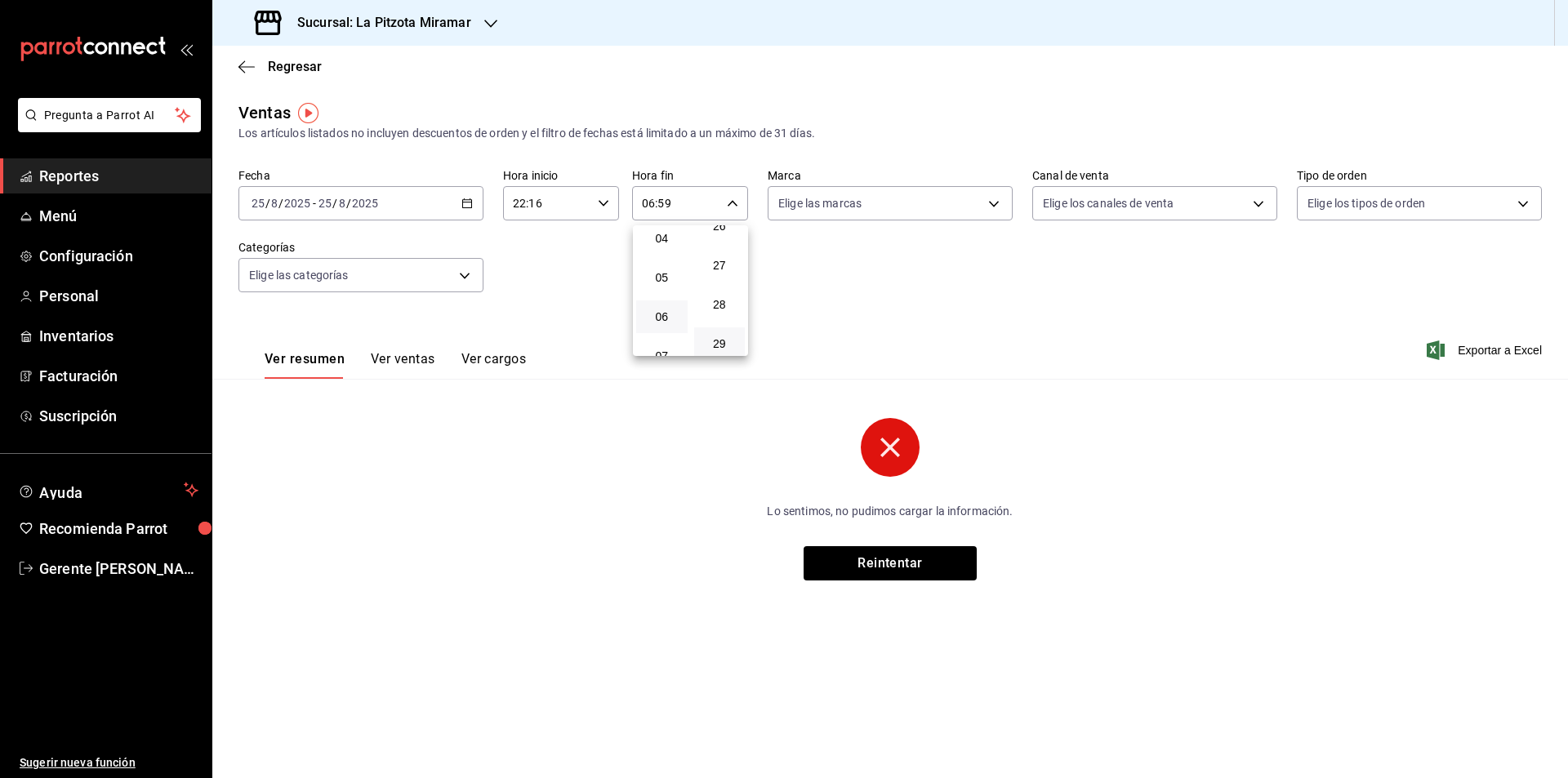
scroll to position [1078, 0]
click at [724, 311] on button "29" at bounding box center [719, 303] width 51 height 33
type input "06:29"
click at [896, 557] on div at bounding box center [784, 389] width 1568 height 778
click at [895, 557] on button "Reintentar" at bounding box center [889, 562] width 173 height 34
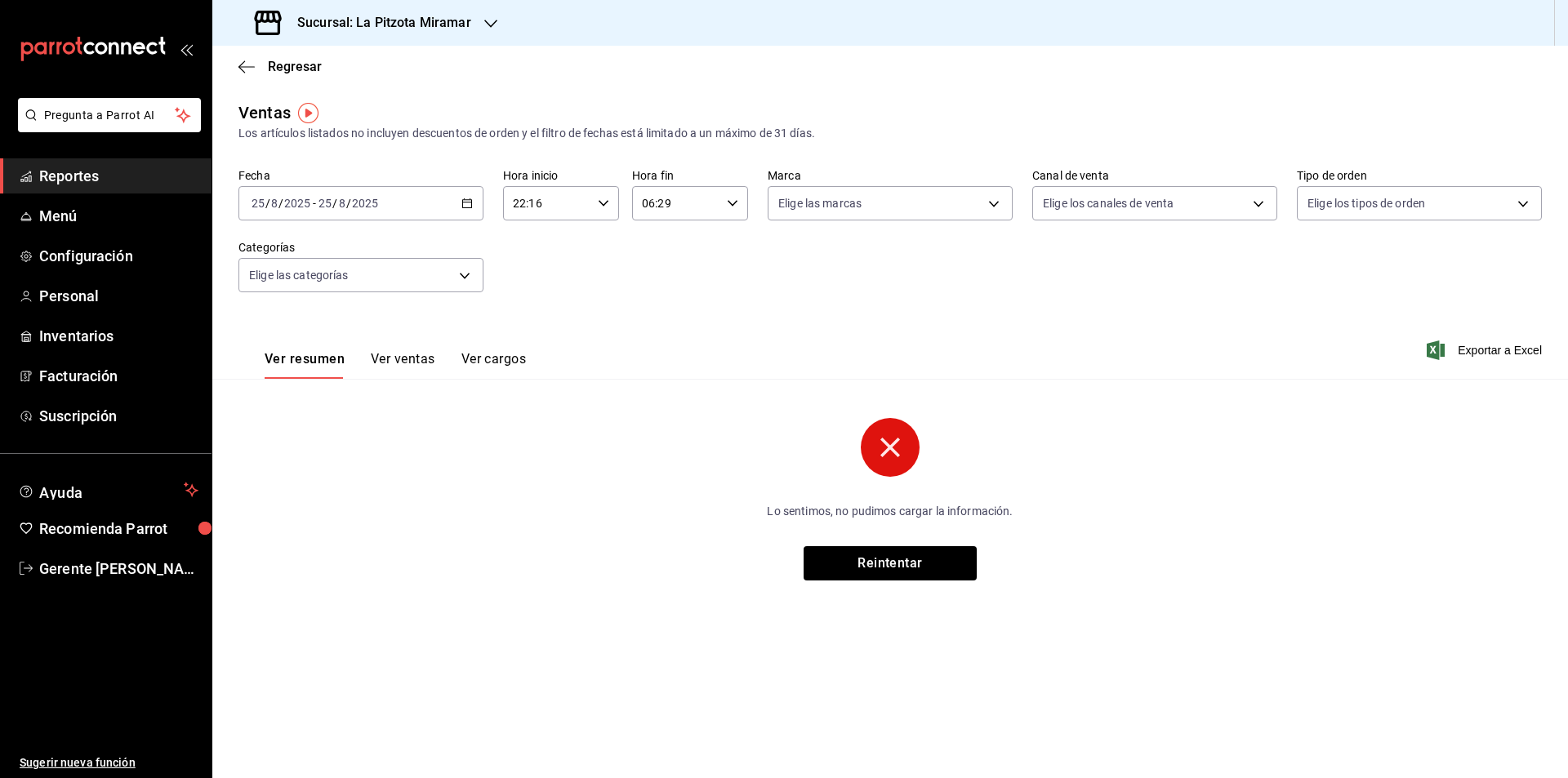
click at [468, 200] on \(Stroke\) "button" at bounding box center [467, 203] width 10 height 9
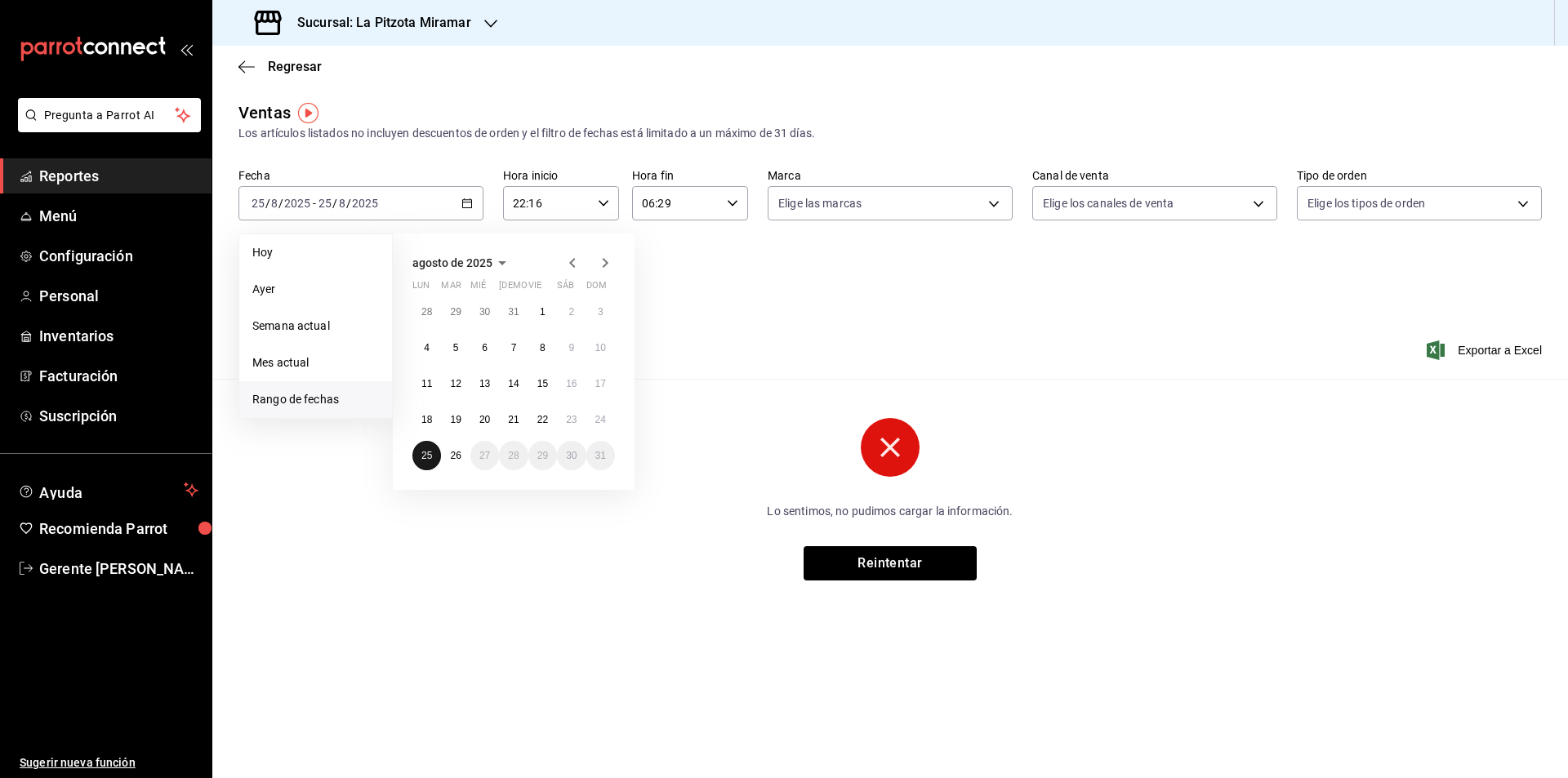
click at [431, 458] on abbr "25" at bounding box center [426, 456] width 11 height 12
click at [450, 459] on abbr "26" at bounding box center [455, 456] width 11 height 12
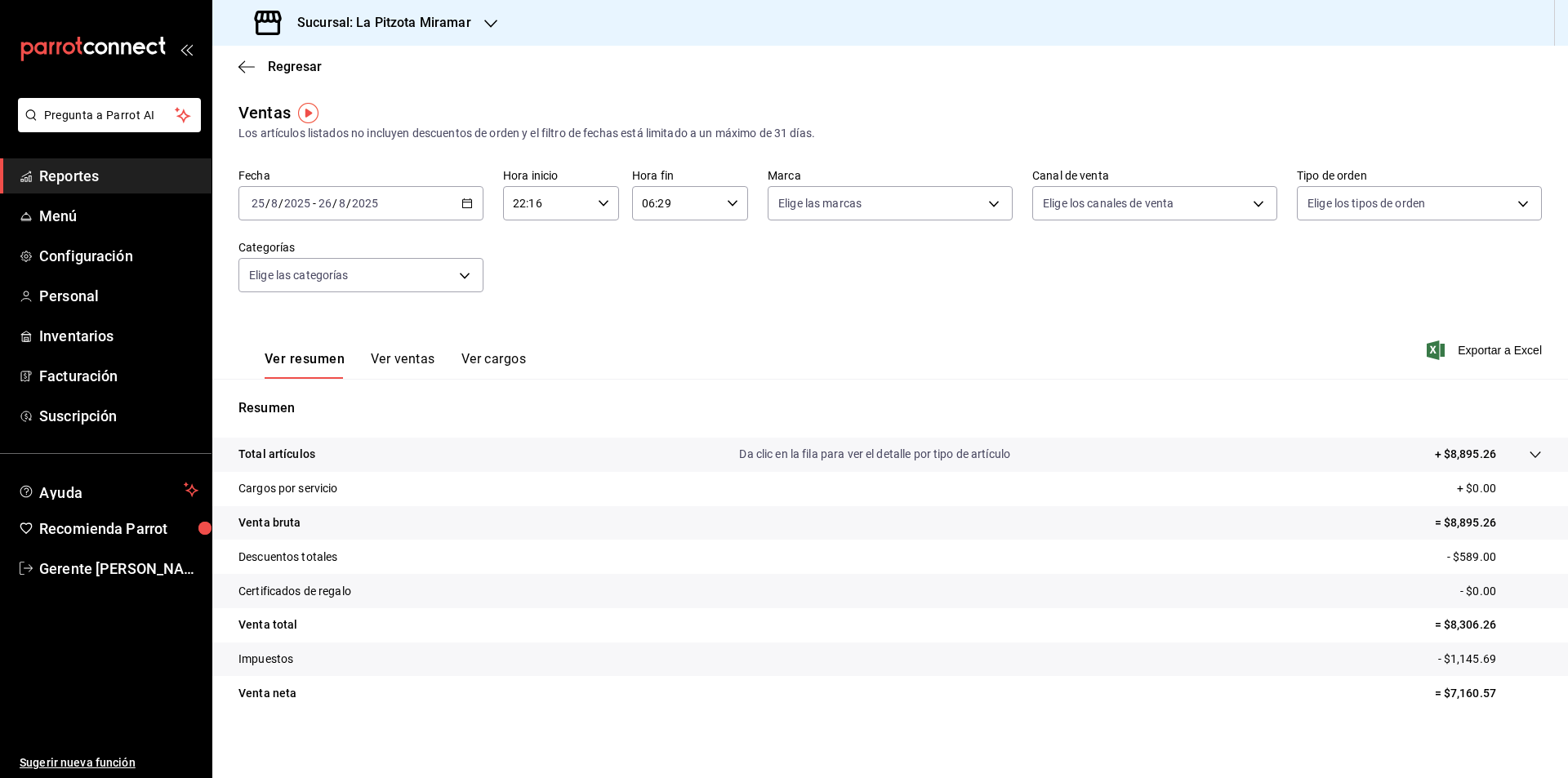
click at [355, 361] on div "Ver resumen Ver ventas Ver cargos" at bounding box center [395, 364] width 261 height 28
click at [375, 366] on button "Ver ventas" at bounding box center [403, 364] width 65 height 28
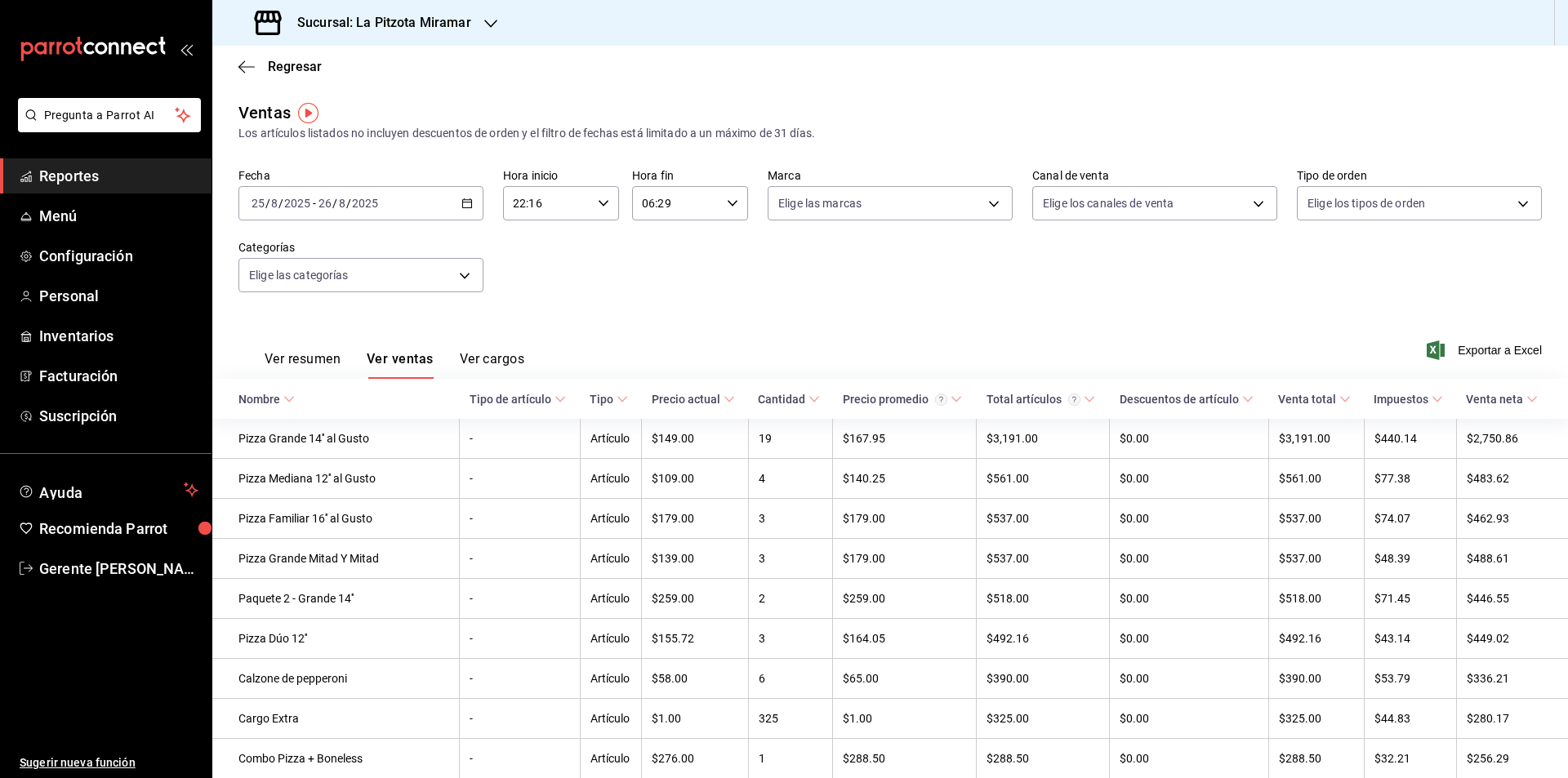
click at [317, 359] on button "Ver resumen" at bounding box center [303, 364] width 76 height 28
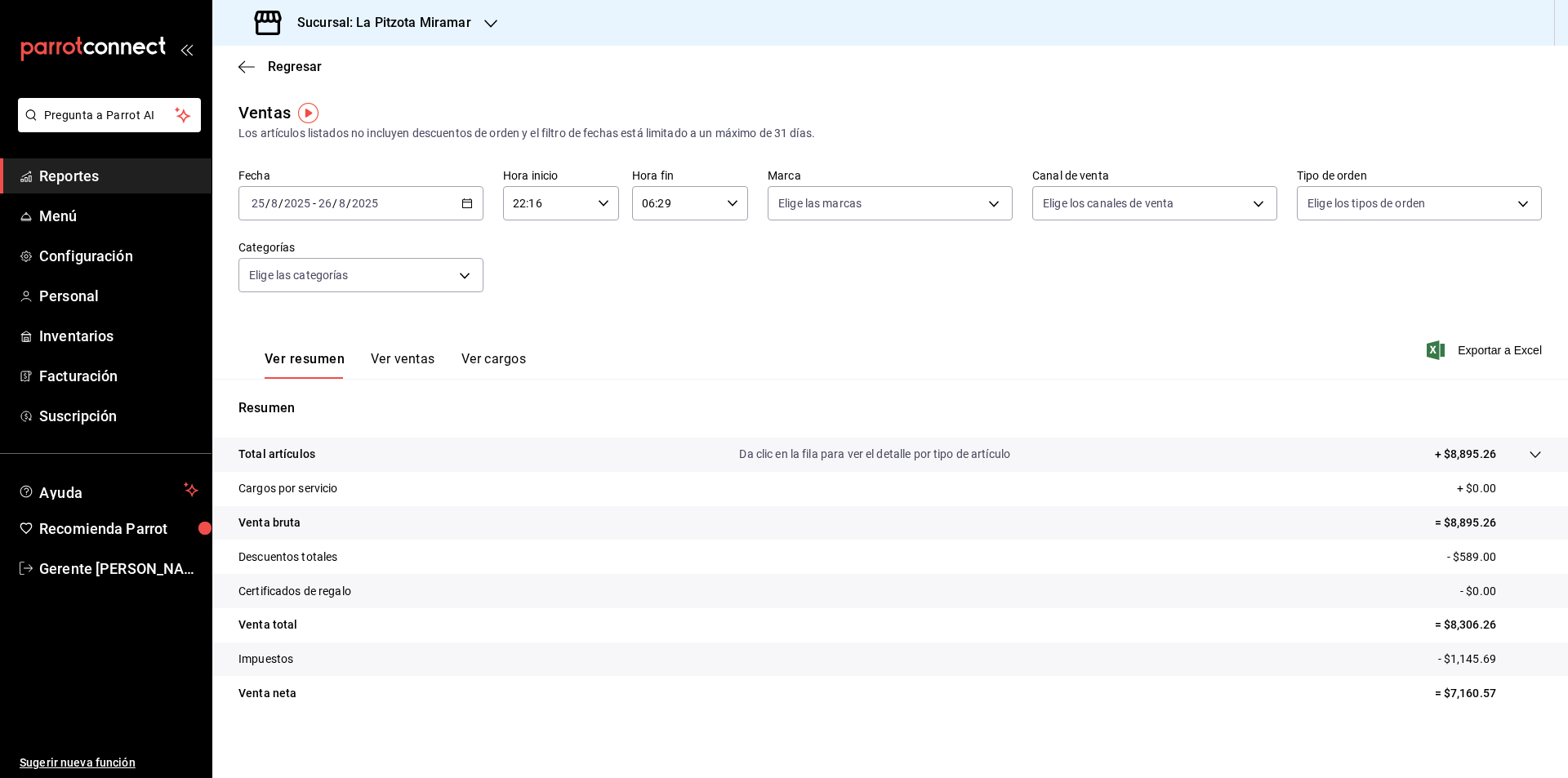
click at [366, 465] on tr "Total artículos Da clic en la fila para ver el detalle por tipo de artículo + $…" at bounding box center [890, 454] width 1356 height 34
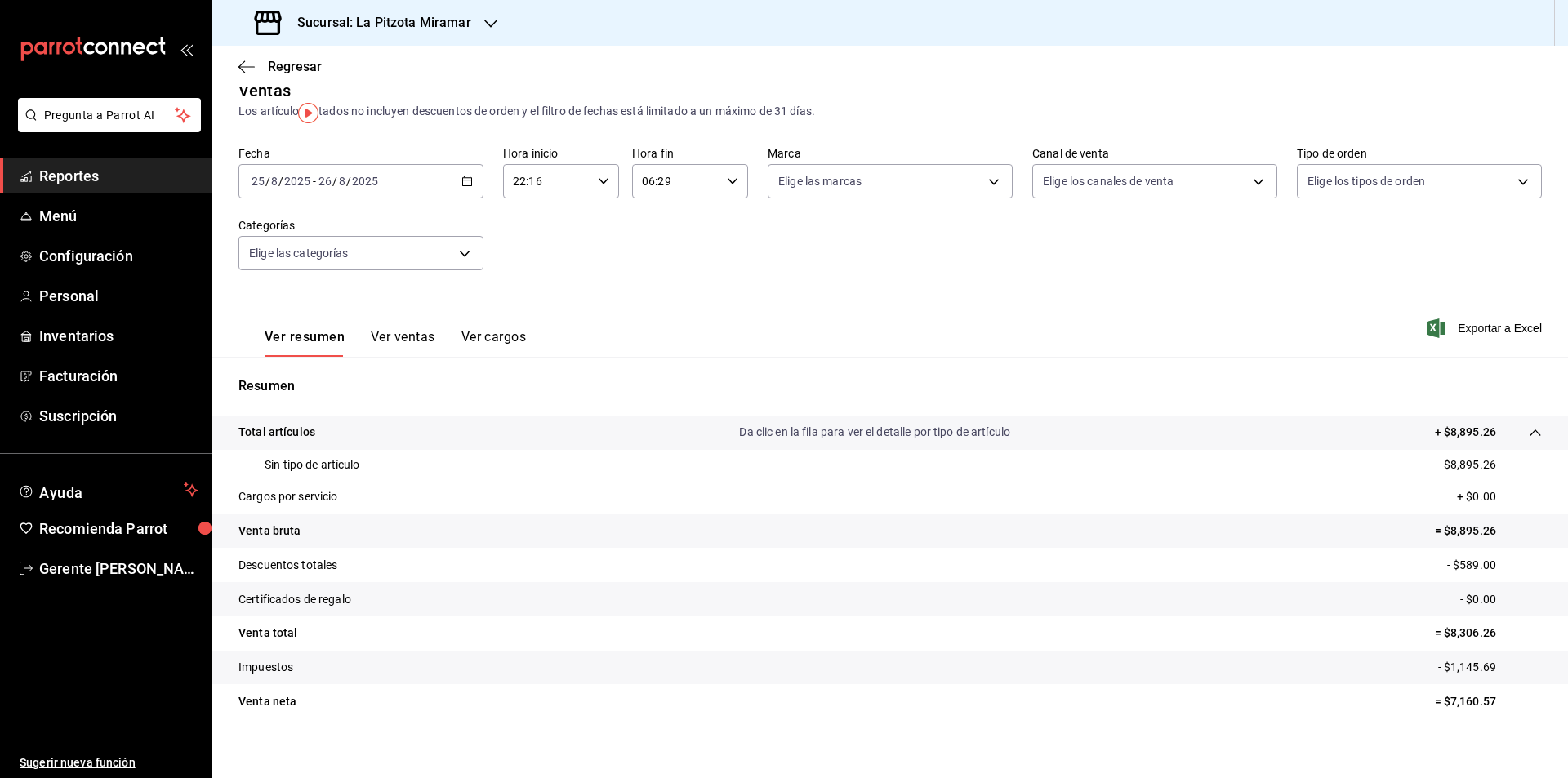
scroll to position [34, 0]
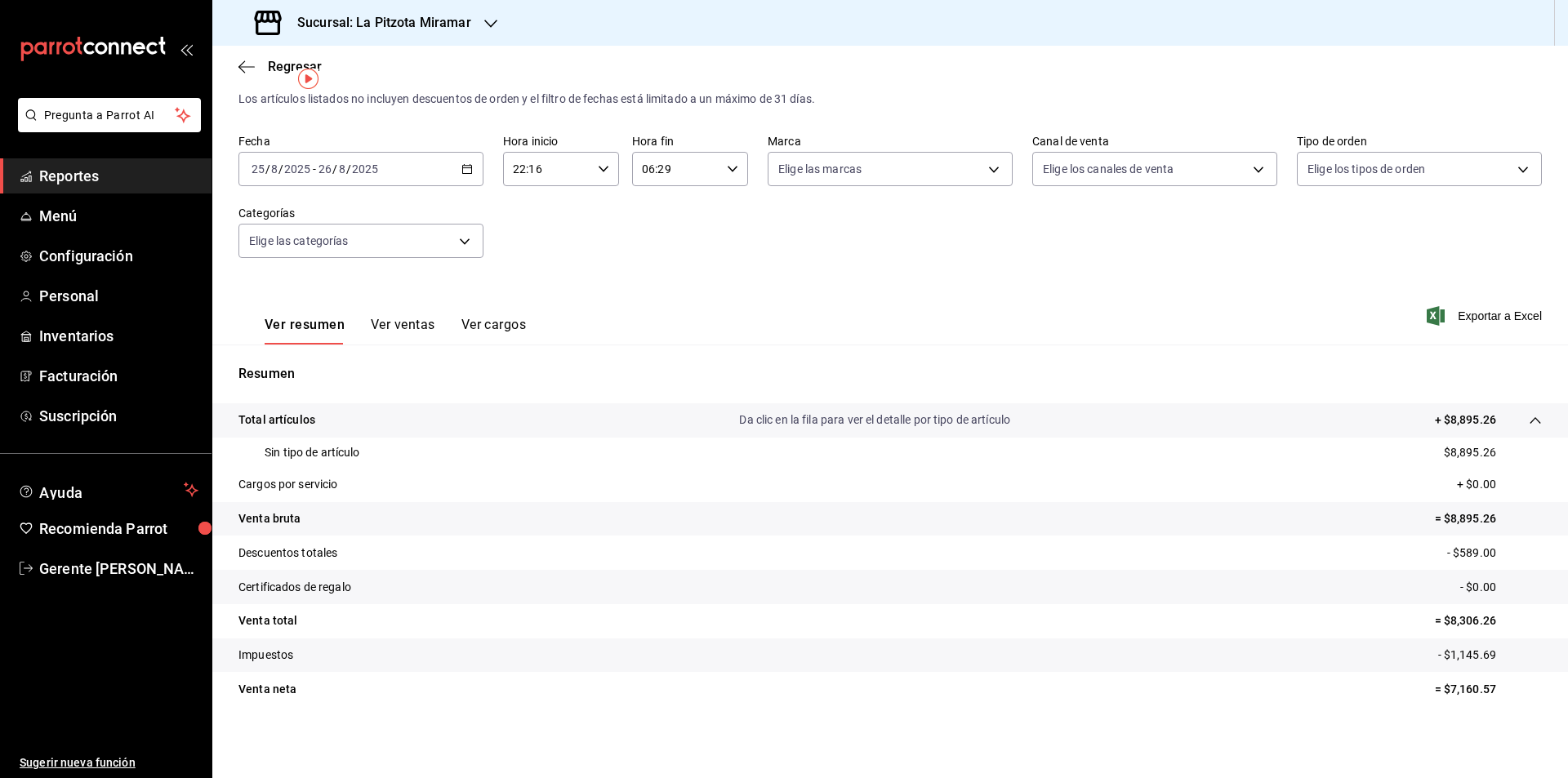
click at [334, 420] on div "Total artículos Da clic en la fila para ver el detalle por tipo de artículo + $…" at bounding box center [867, 420] width 1258 height 17
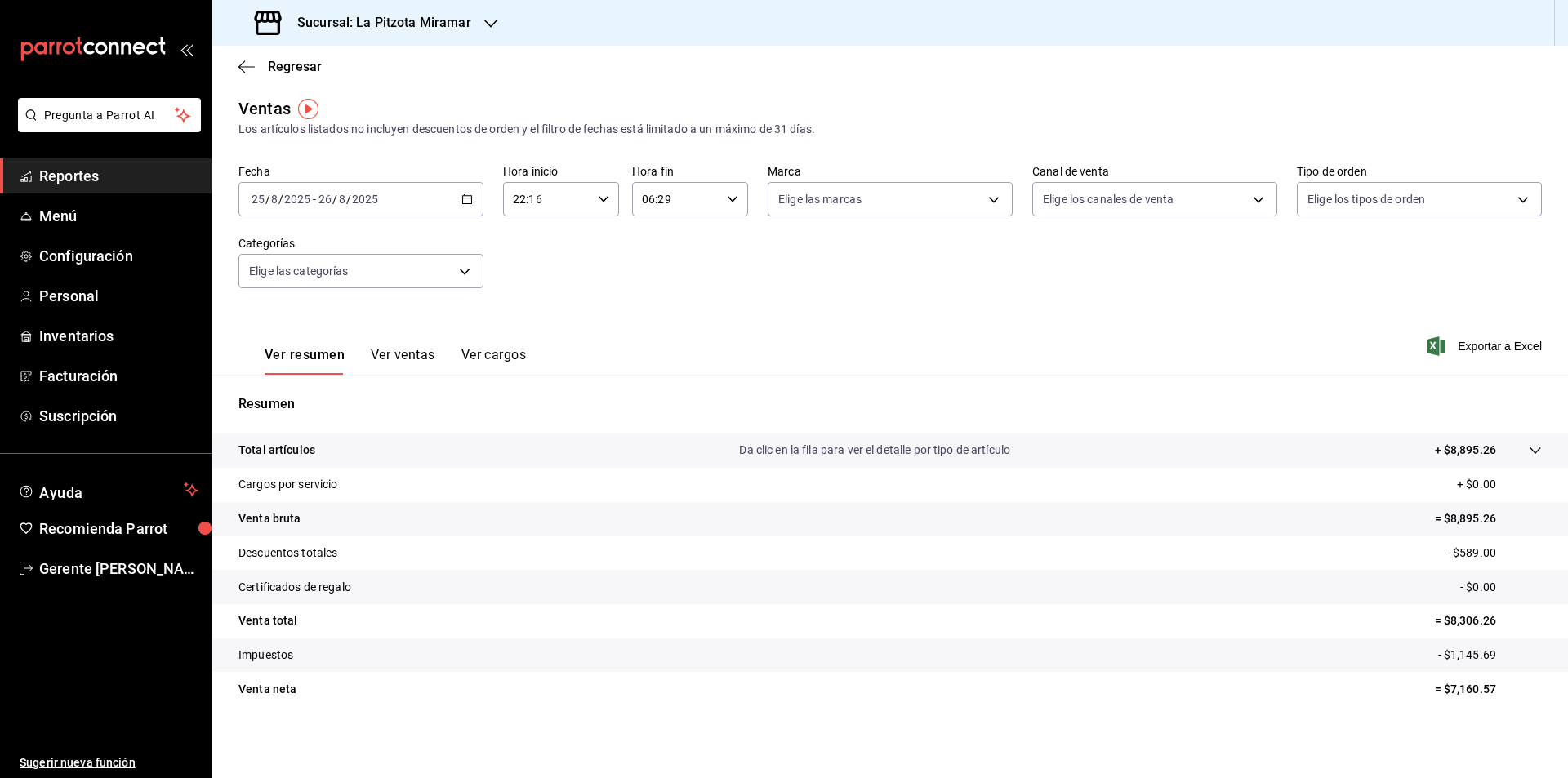
scroll to position [4, 0]
click at [350, 479] on tr "Cargos por servicio + $0.00" at bounding box center [890, 484] width 1356 height 34
click at [284, 520] on p "Venta bruta" at bounding box center [270, 519] width 62 height 17
click at [814, 452] on p "Da clic en la fila para ver el detalle por tipo de artículo" at bounding box center [875, 450] width 272 height 17
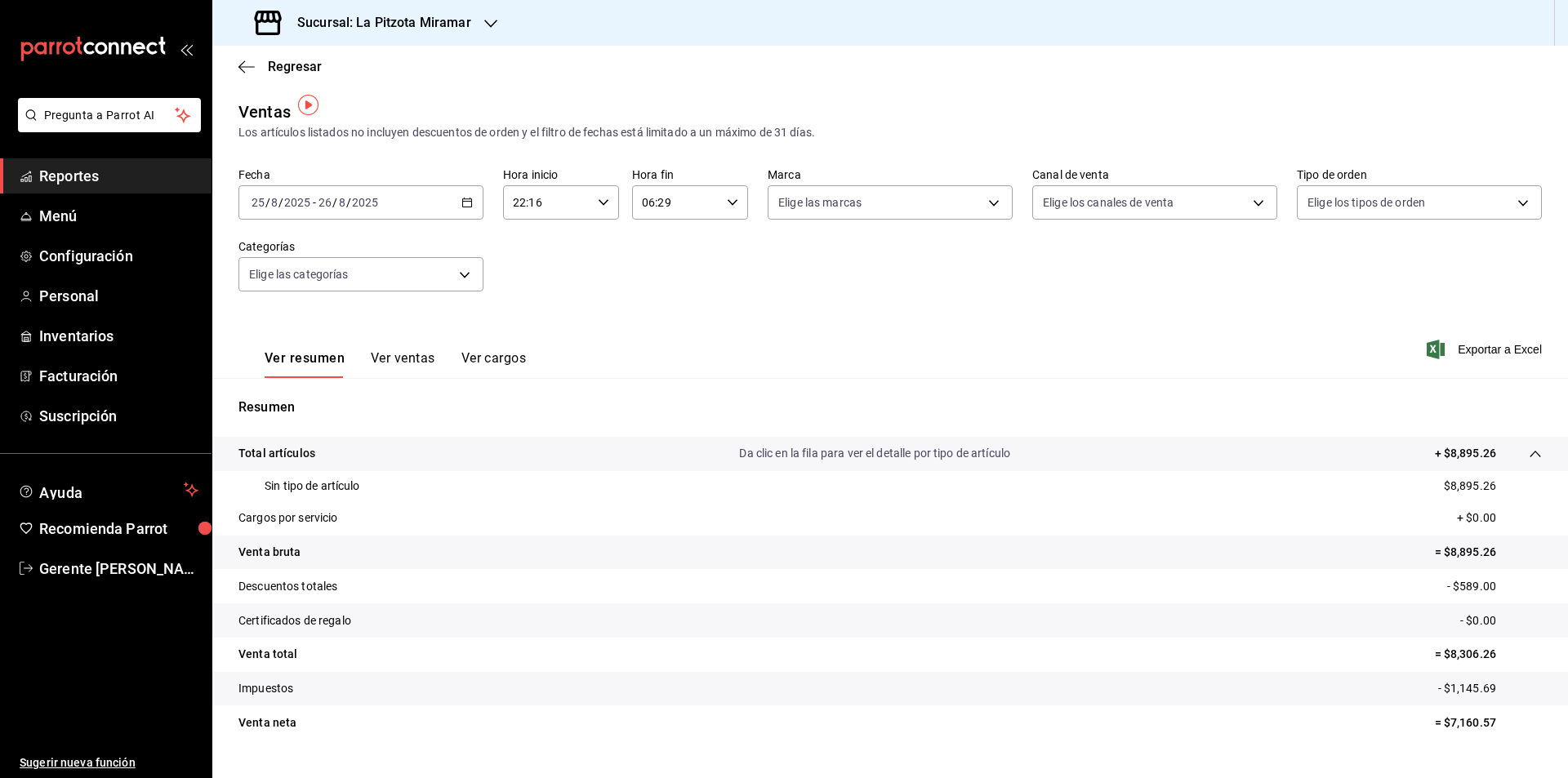
scroll to position [0, 0]
click at [1490, 345] on span "Exportar a Excel" at bounding box center [1487, 350] width 112 height 19
click at [273, 64] on span "Regresar" at bounding box center [295, 67] width 54 height 15
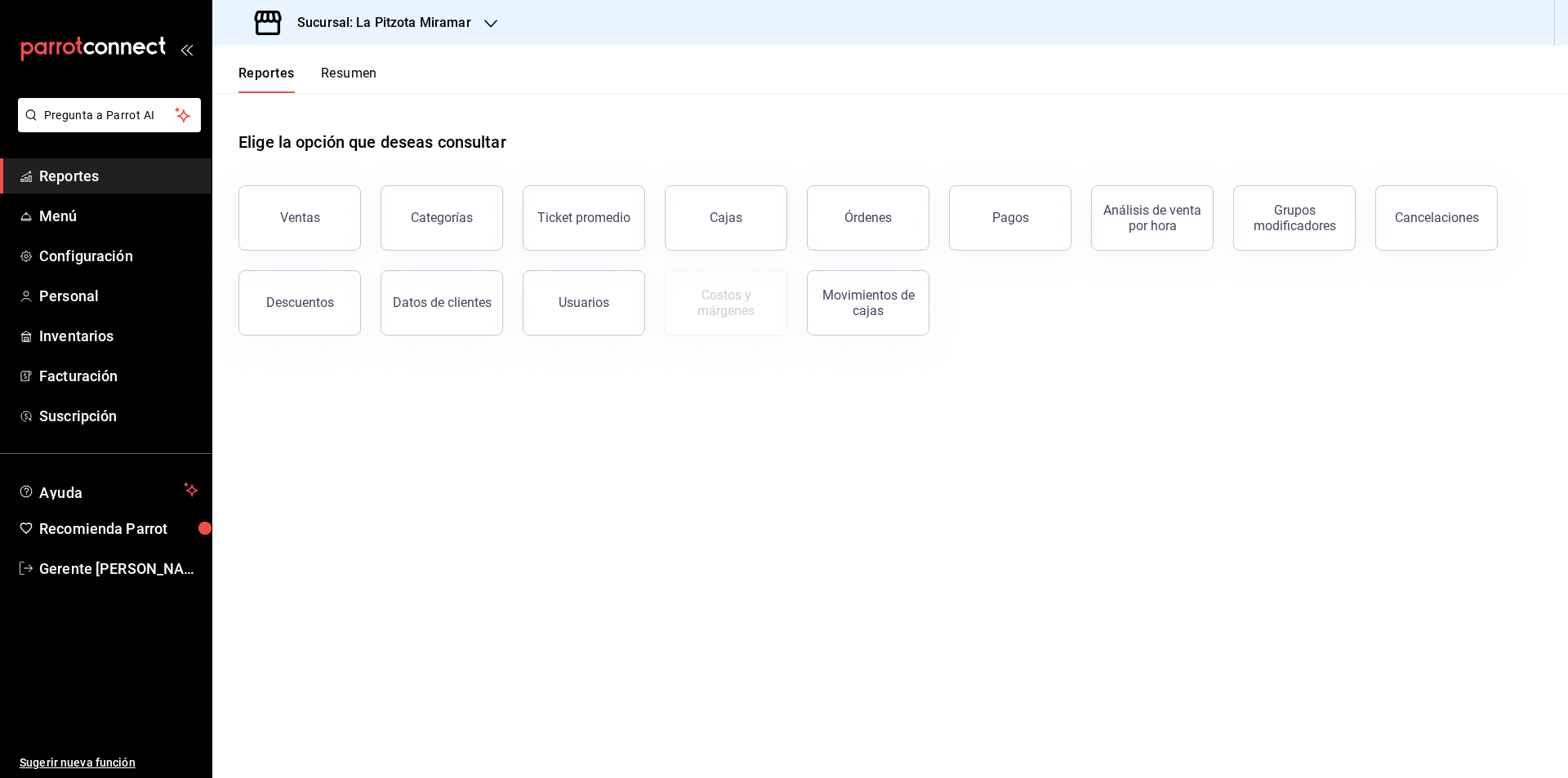
click at [478, 200] on button "Categorías" at bounding box center [442, 218] width 123 height 66
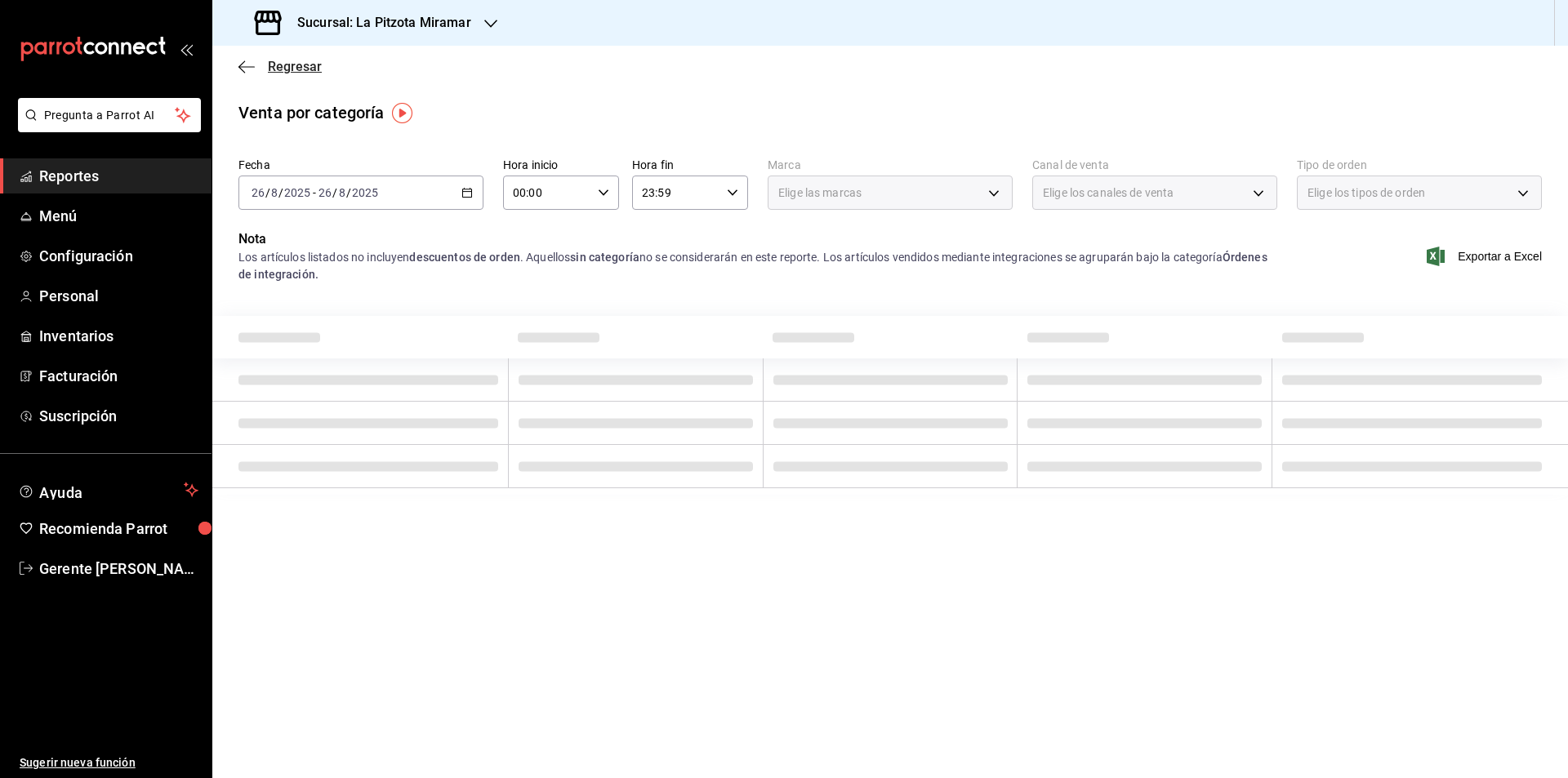
click at [273, 65] on span "Regresar" at bounding box center [295, 67] width 54 height 15
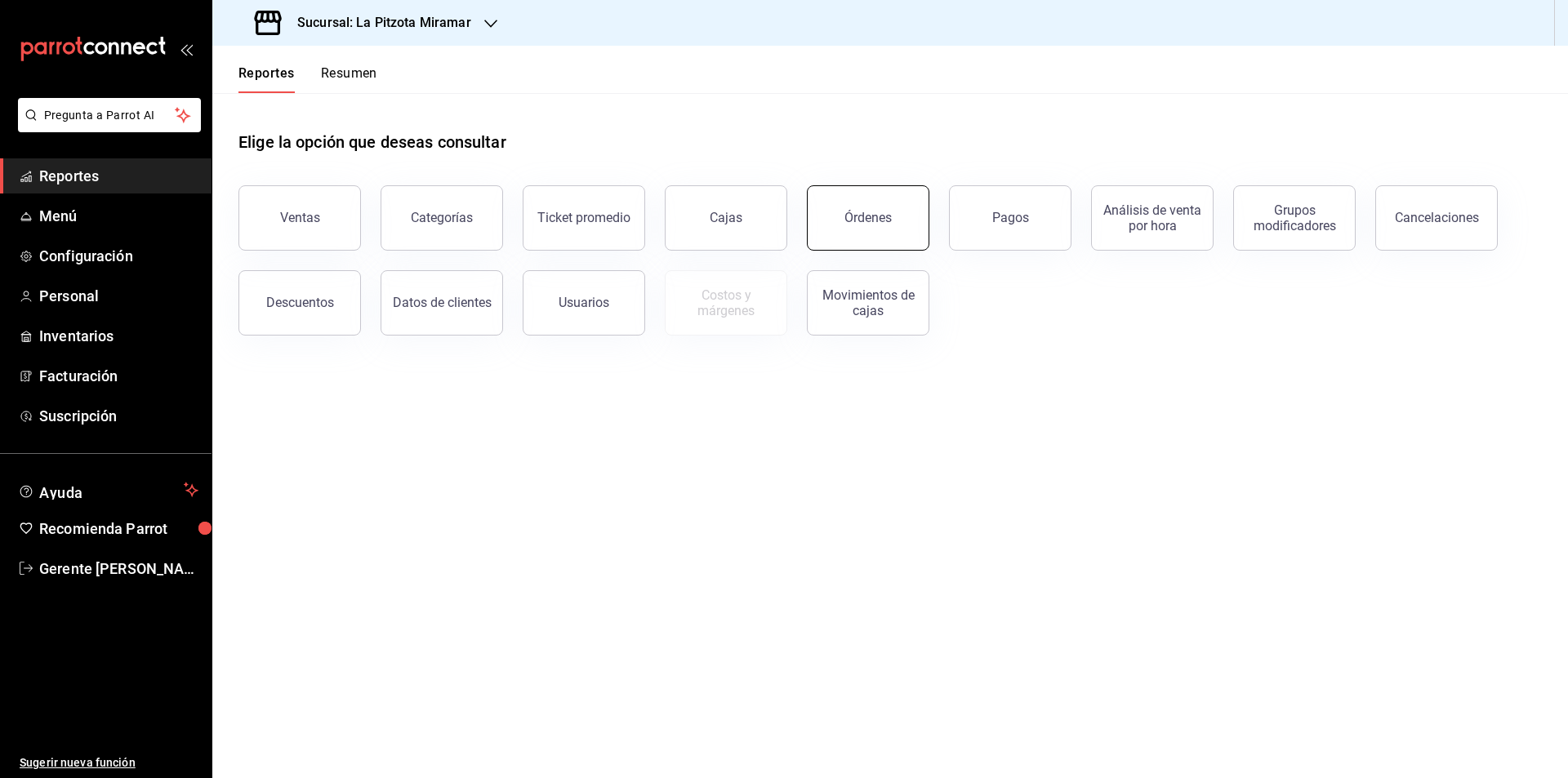
click at [872, 205] on button "Órdenes" at bounding box center [868, 218] width 123 height 66
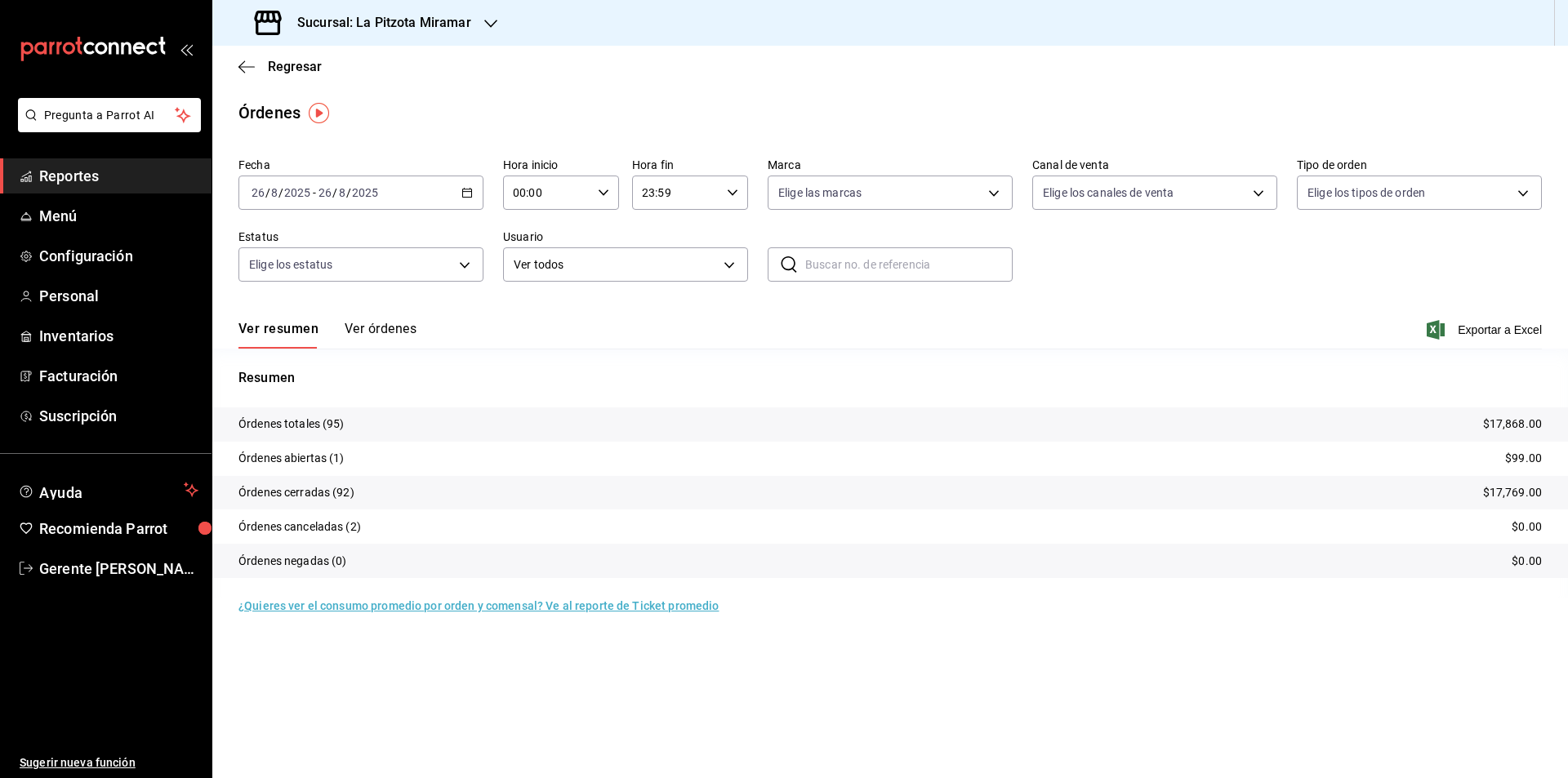
click at [247, 81] on div "Regresar" at bounding box center [890, 66] width 1356 height 42
click at [250, 73] on icon "button" at bounding box center [247, 67] width 16 height 14
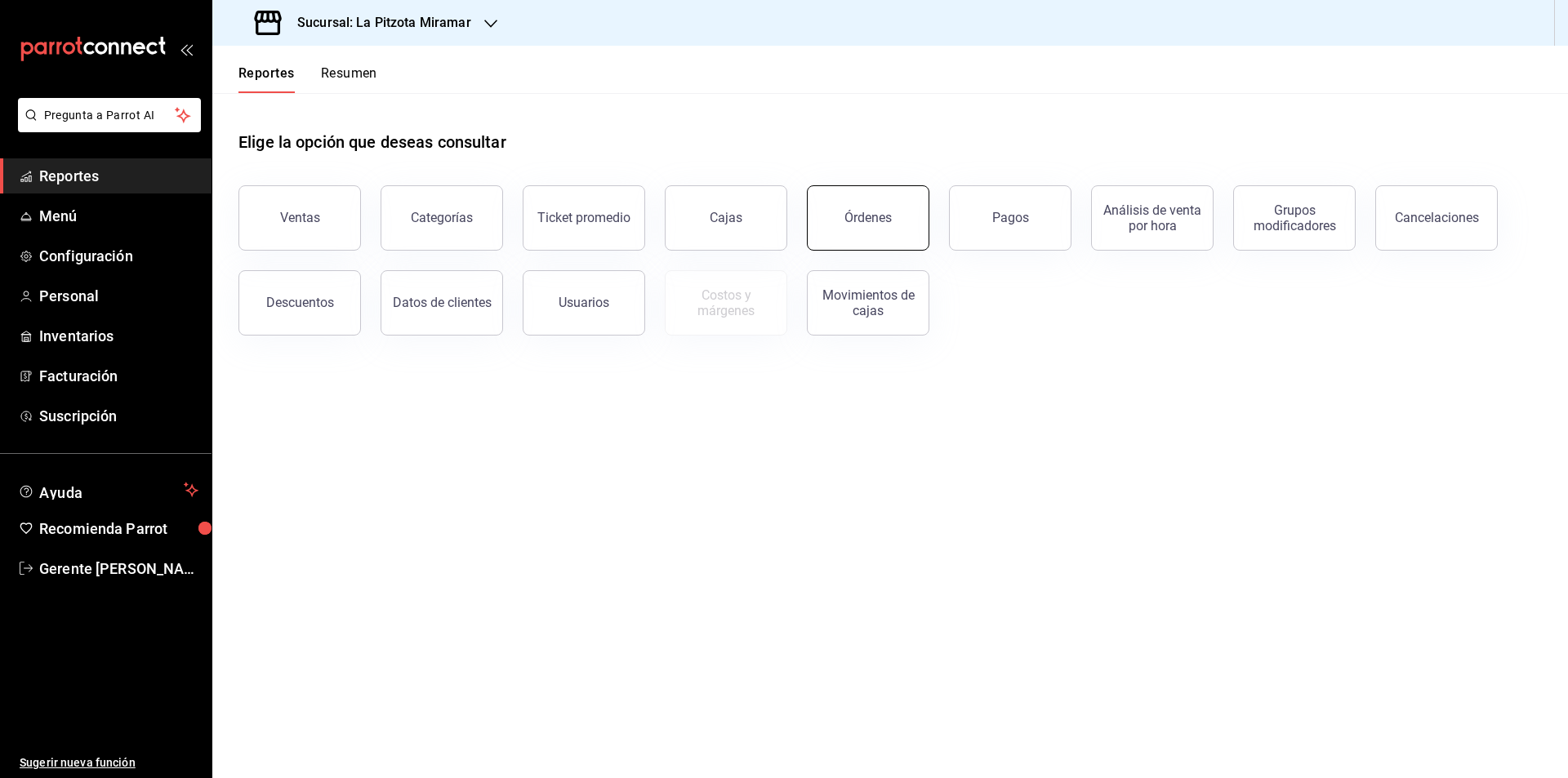
click at [881, 227] on button "Órdenes" at bounding box center [868, 218] width 123 height 66
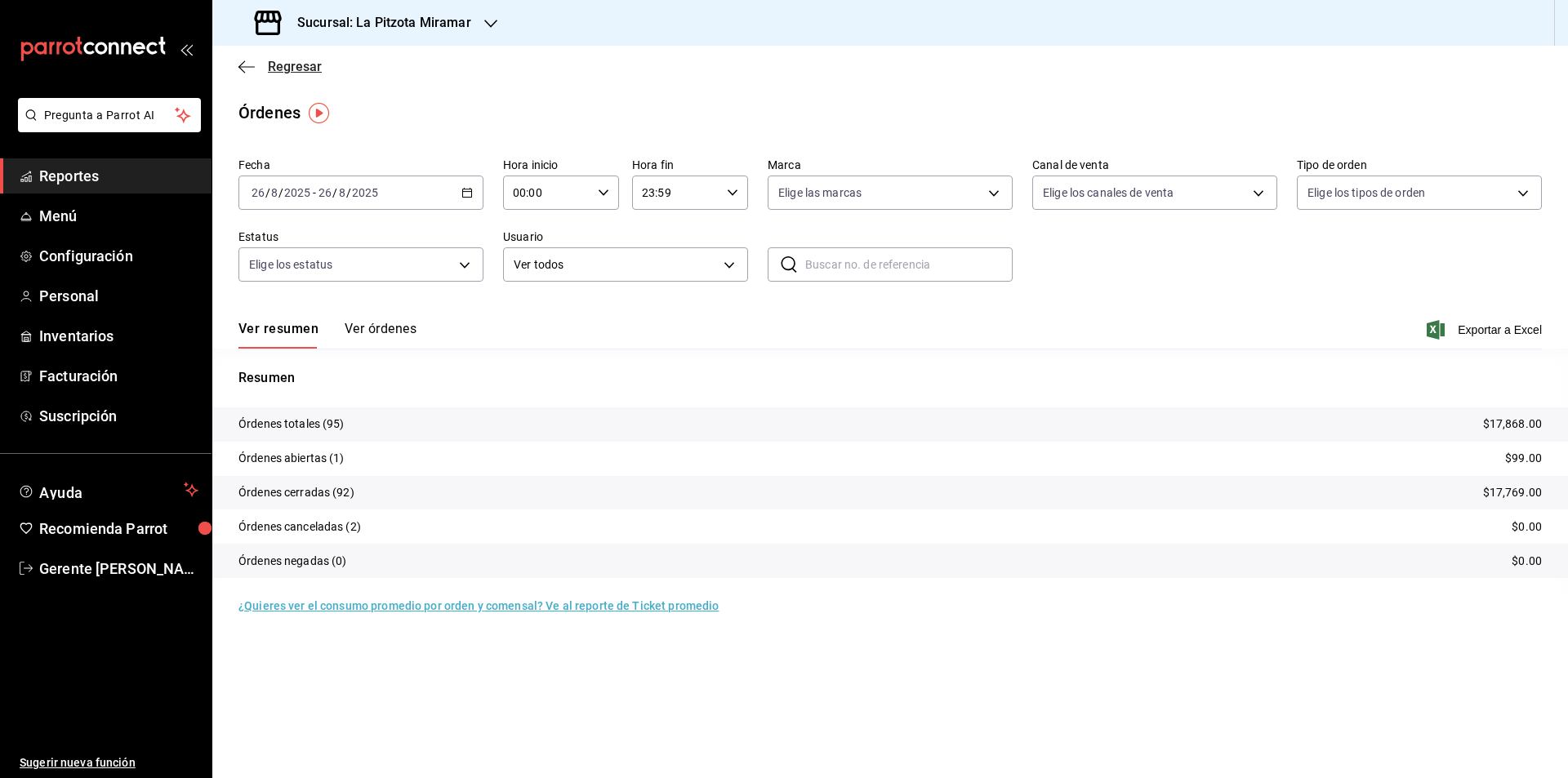
drag, startPoint x: 235, startPoint y: 58, endPoint x: 241, endPoint y: 69, distance: 12.5
click at [235, 59] on div "Regresar" at bounding box center [890, 66] width 1356 height 42
click at [244, 71] on icon "button" at bounding box center [242, 67] width 7 height 13
